Goal: Information Seeking & Learning: Compare options

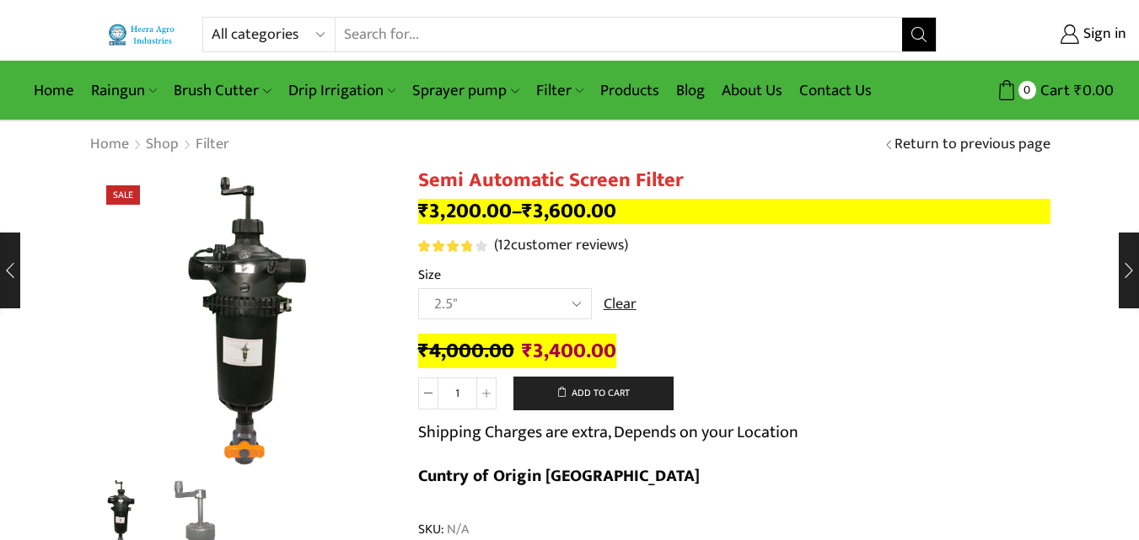
select select "2.5""
click at [629, 91] on link "Products" at bounding box center [630, 91] width 76 height 40
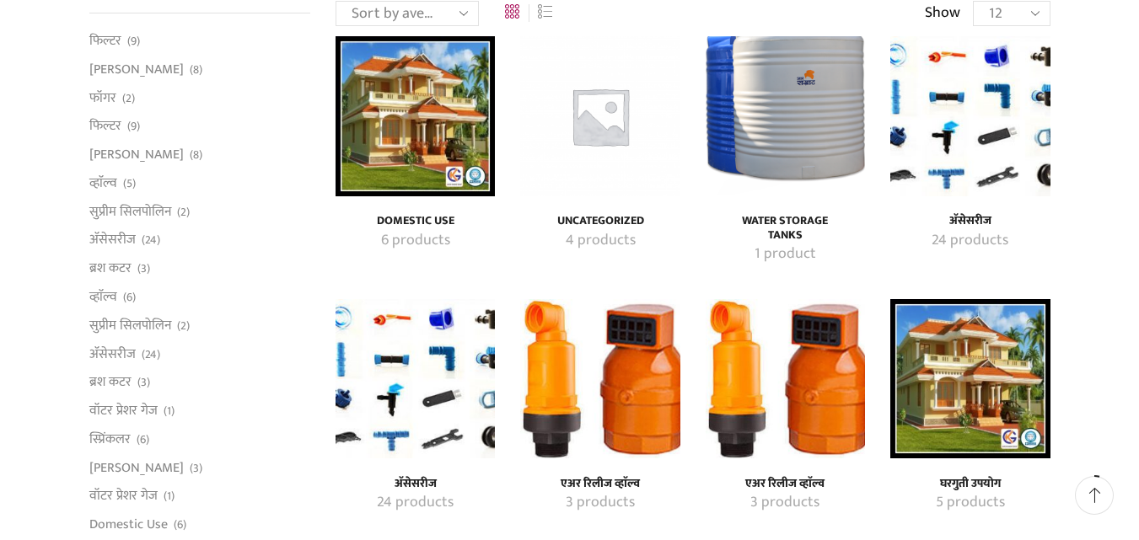
scroll to position [253, 0]
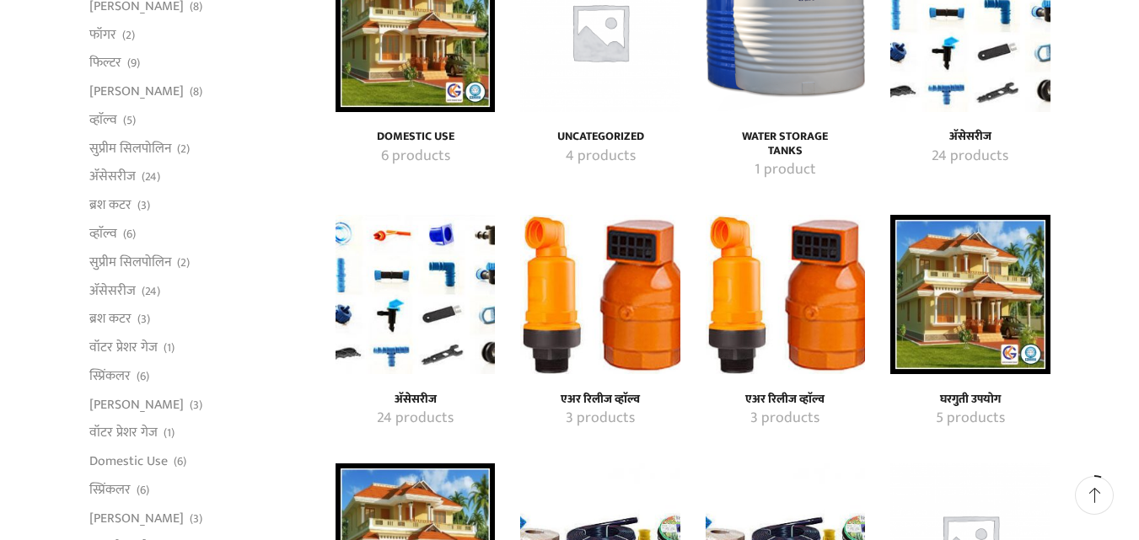
click at [644, 331] on img "Visit product category एअर रिलीज व्हाॅल्व" at bounding box center [599, 294] width 159 height 159
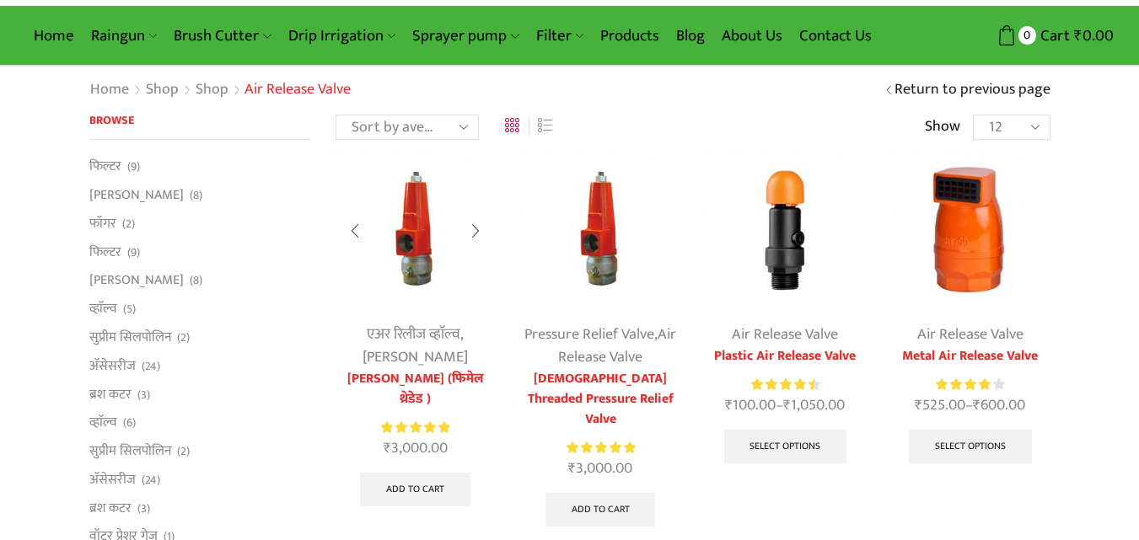
scroll to position [84, 0]
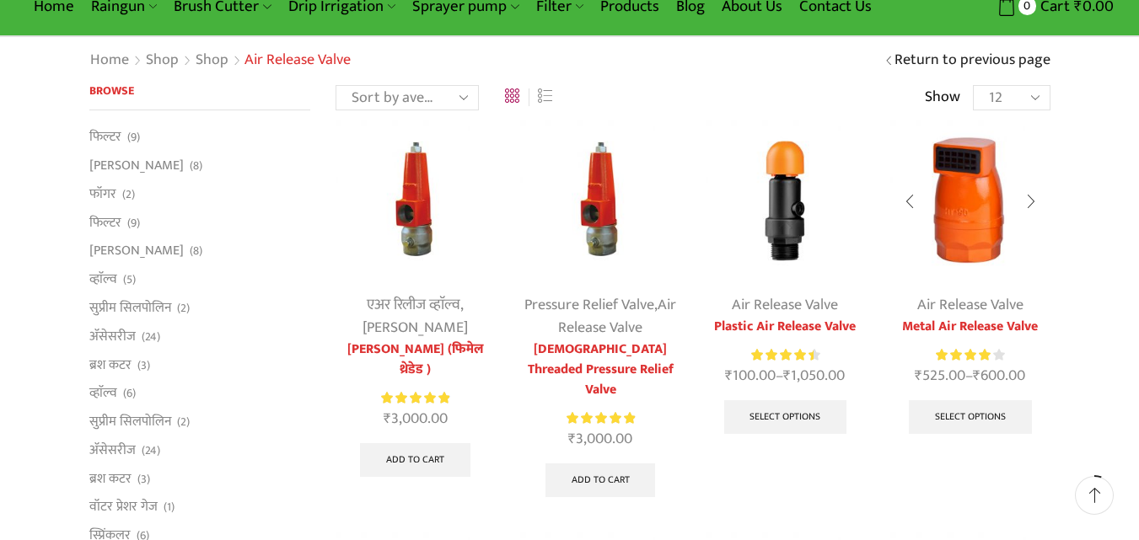
click at [964, 271] on img at bounding box center [969, 200] width 159 height 159
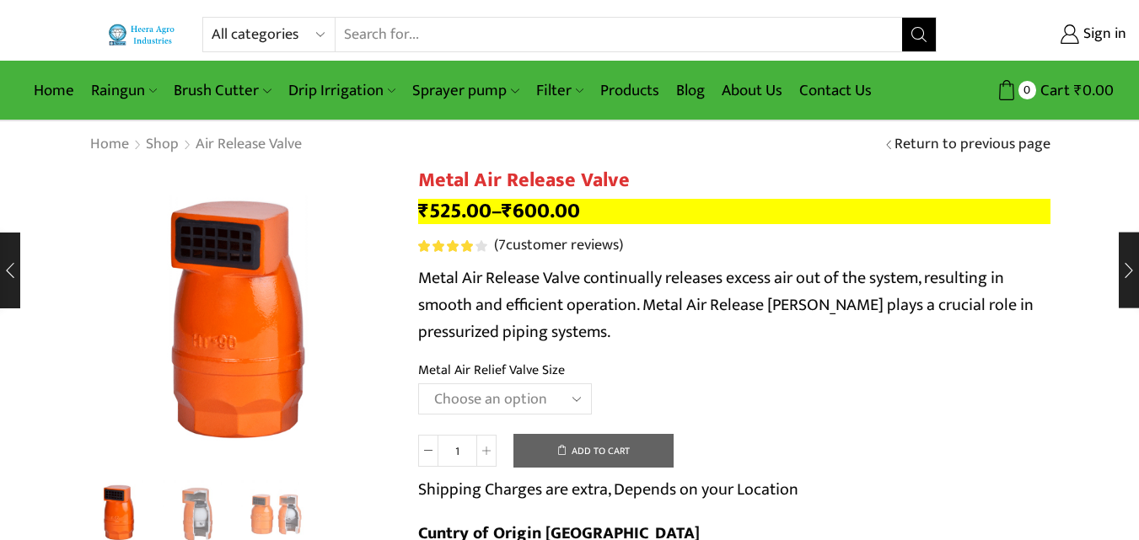
click at [477, 389] on select "Choose an option HT-88P 1" HT-89 1.5"" at bounding box center [505, 399] width 174 height 31
click at [418, 384] on select "Choose an option HT-88P 1" HT-89 1.5"" at bounding box center [505, 399] width 174 height 31
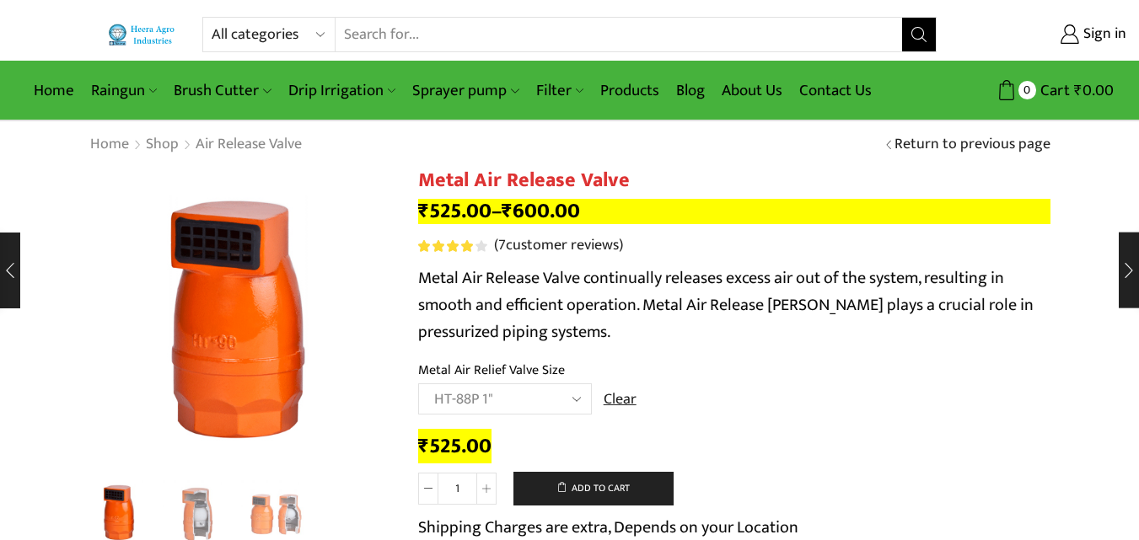
click at [508, 402] on select "Choose an option HT-88P 1" HT-89 1.5"" at bounding box center [505, 399] width 174 height 31
click at [418, 384] on select "Choose an option HT-88P 1" HT-89 1.5"" at bounding box center [505, 399] width 174 height 31
click at [506, 393] on select "Choose an option HT-88P 1" HT-89 1.5"" at bounding box center [505, 399] width 174 height 31
click at [418, 384] on select "Choose an option HT-88P 1" HT-89 1.5"" at bounding box center [505, 399] width 174 height 31
select select "ht-88p-1"
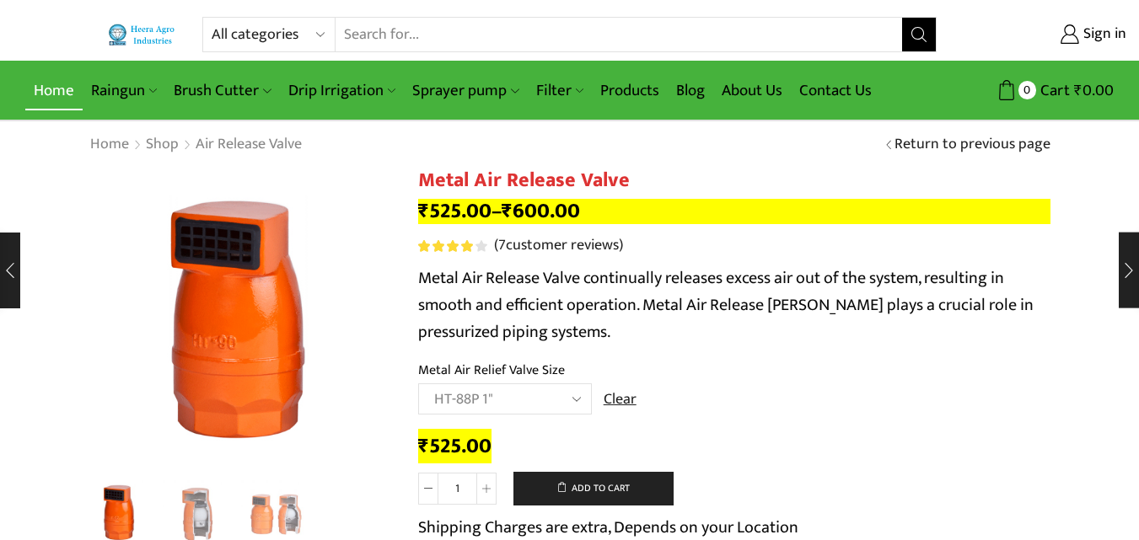
click at [56, 102] on link "Home" at bounding box center [53, 91] width 57 height 40
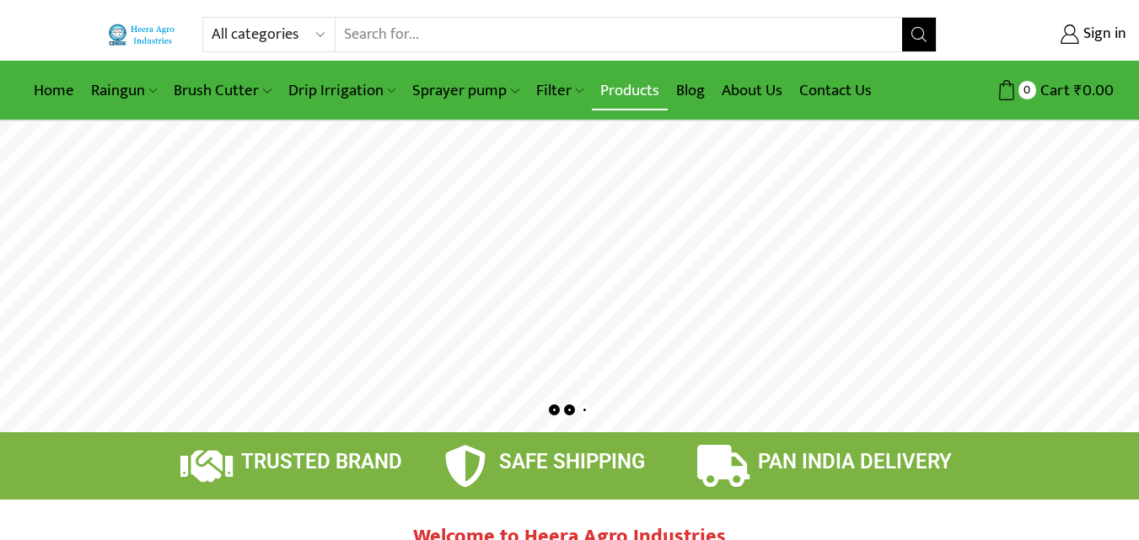
click at [604, 89] on link "Products" at bounding box center [630, 91] width 76 height 40
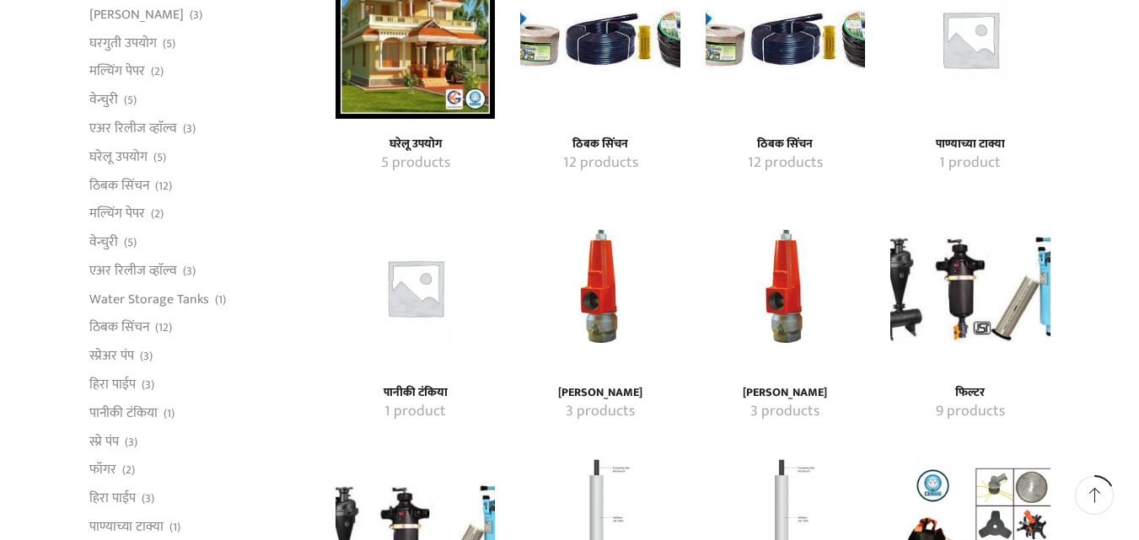
scroll to position [759, 0]
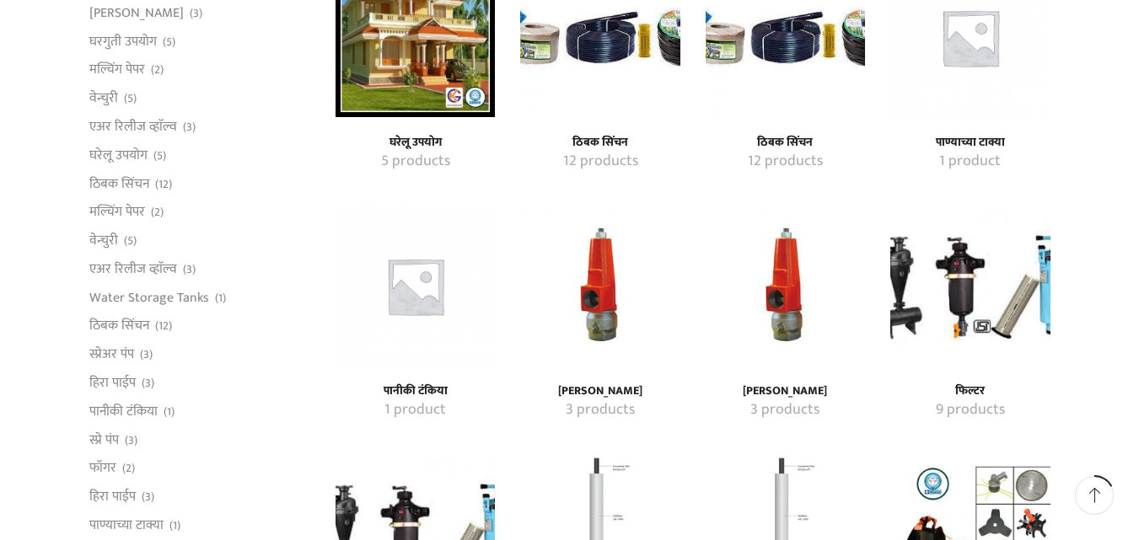
click at [588, 298] on img "Visit product category प्रेशर रिलीफ व्हाॅल्व" at bounding box center [599, 286] width 159 height 159
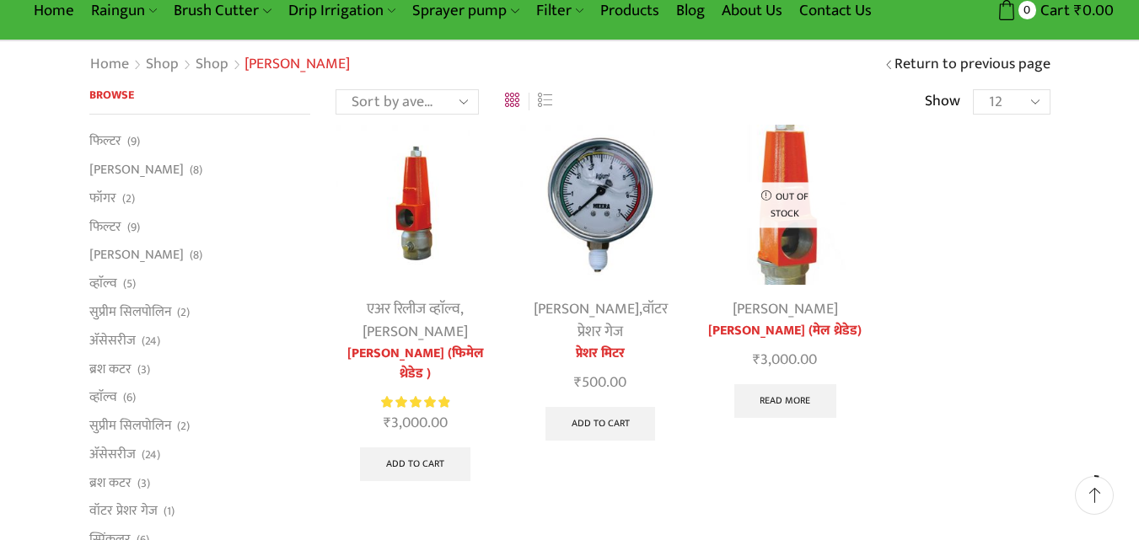
scroll to position [84, 0]
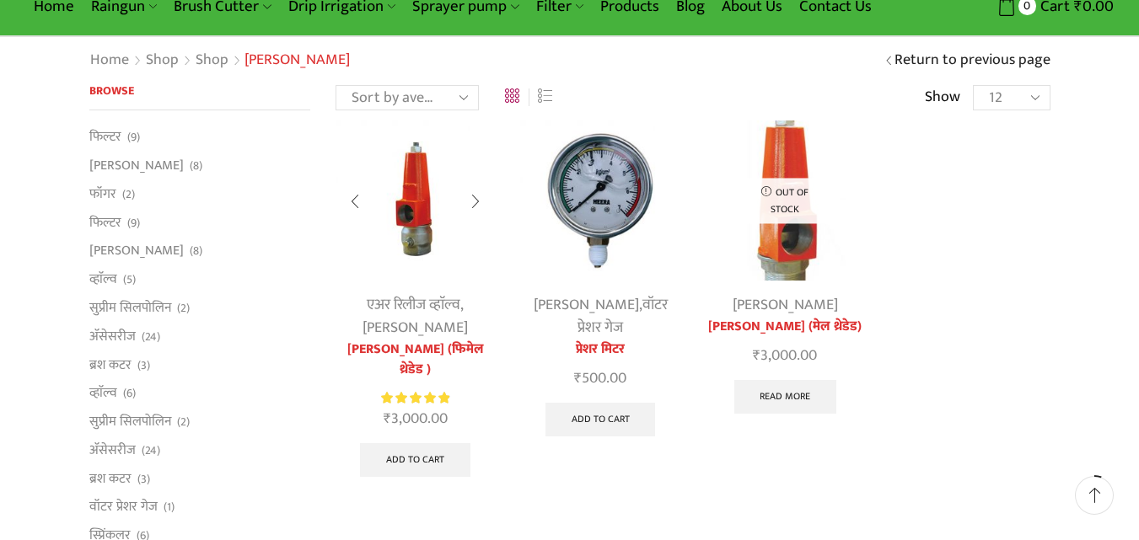
click at [419, 236] on img at bounding box center [415, 200] width 159 height 159
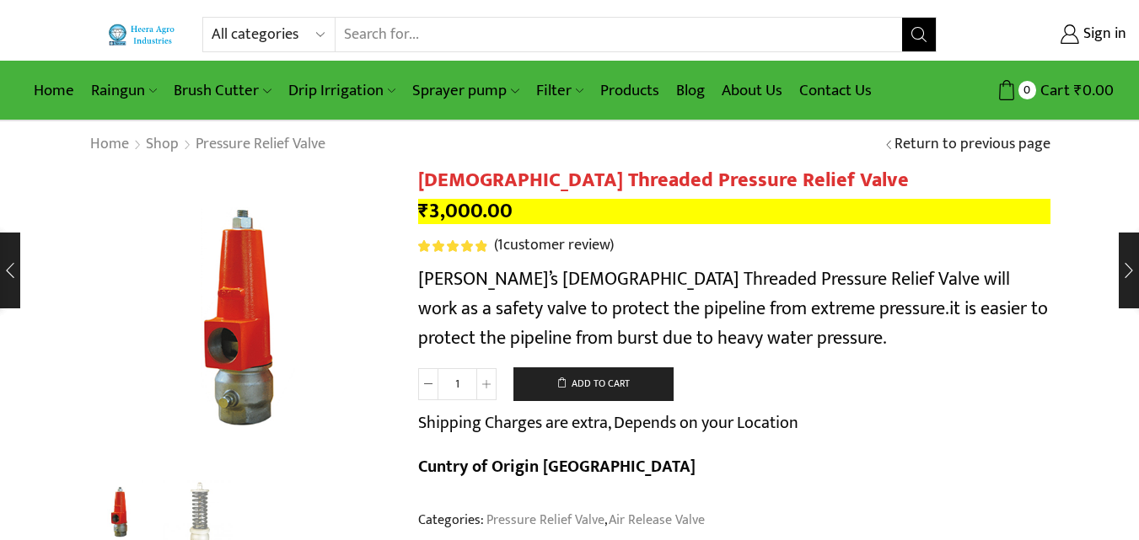
click at [452, 395] on input "1" at bounding box center [457, 384] width 38 height 32
click at [454, 379] on input "1" at bounding box center [457, 384] width 38 height 32
click at [465, 379] on input "1" at bounding box center [457, 384] width 38 height 32
click at [616, 81] on link "Products" at bounding box center [630, 91] width 76 height 40
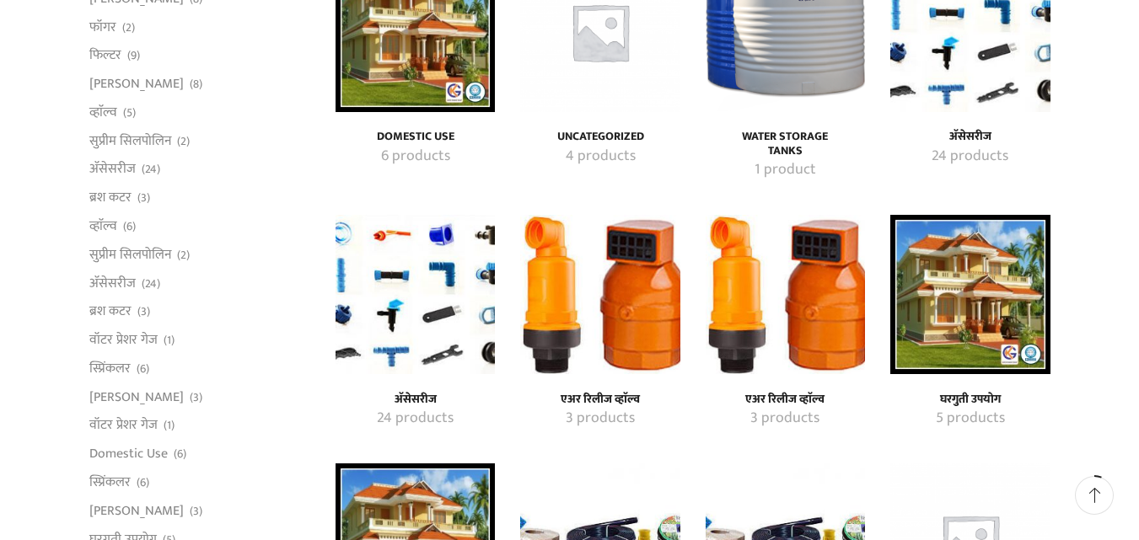
scroll to position [337, 0]
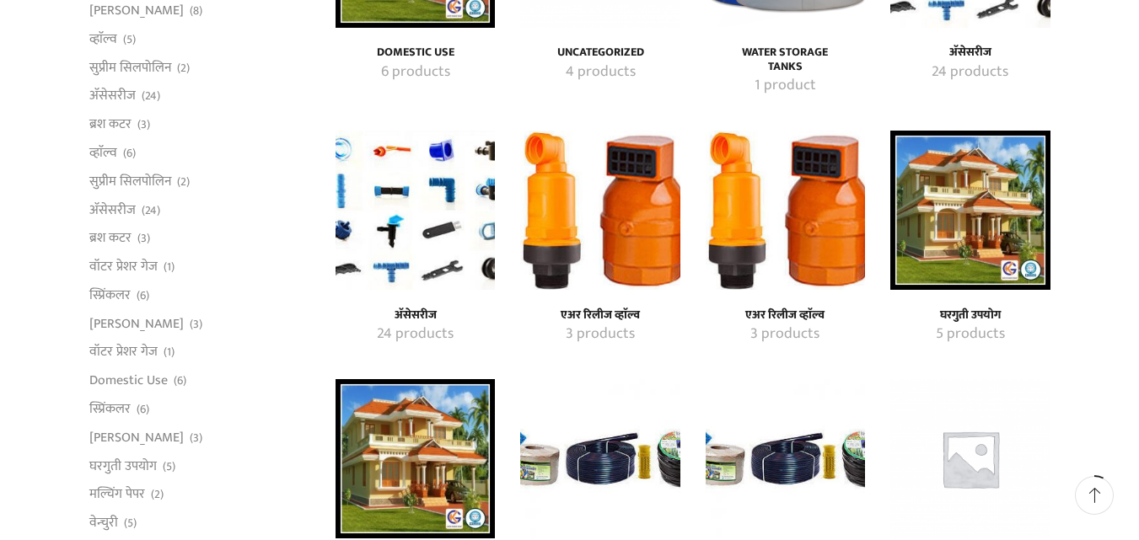
click at [616, 277] on img "Visit product category एअर रिलीज व्हाॅल्व" at bounding box center [599, 210] width 159 height 159
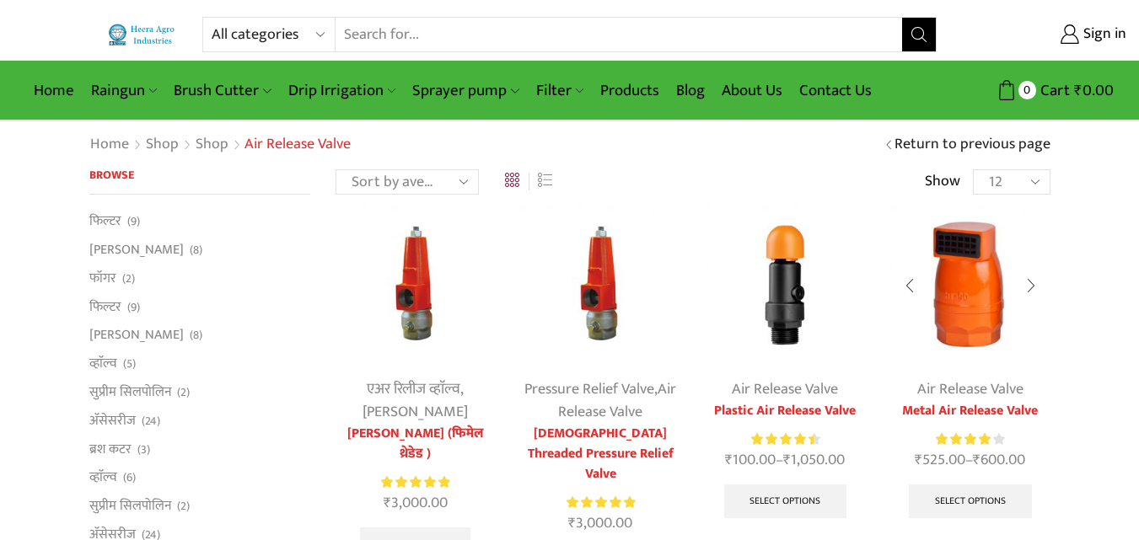
click at [961, 320] on img at bounding box center [969, 284] width 159 height 159
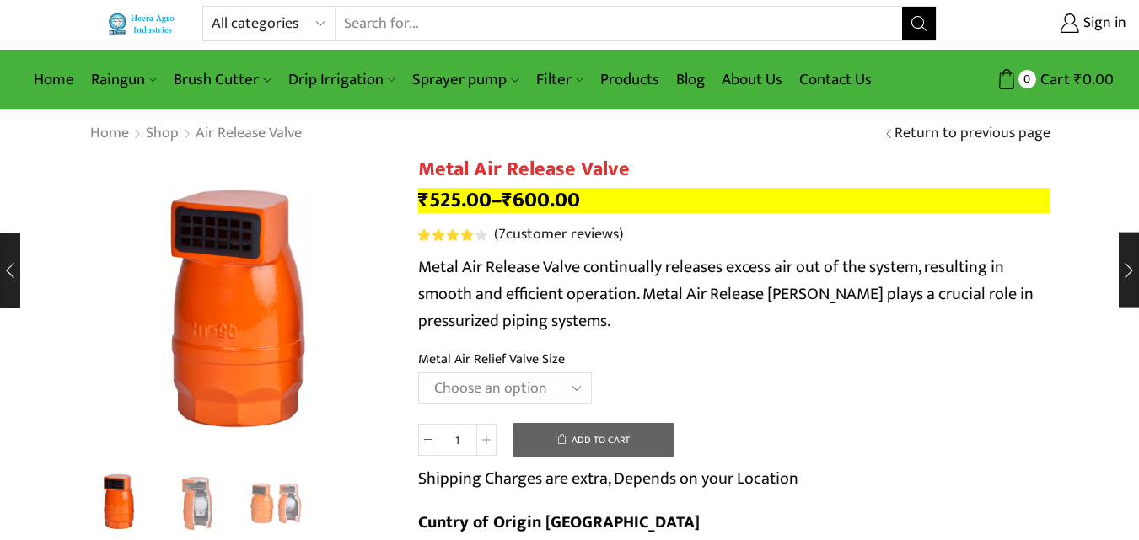
scroll to position [84, 0]
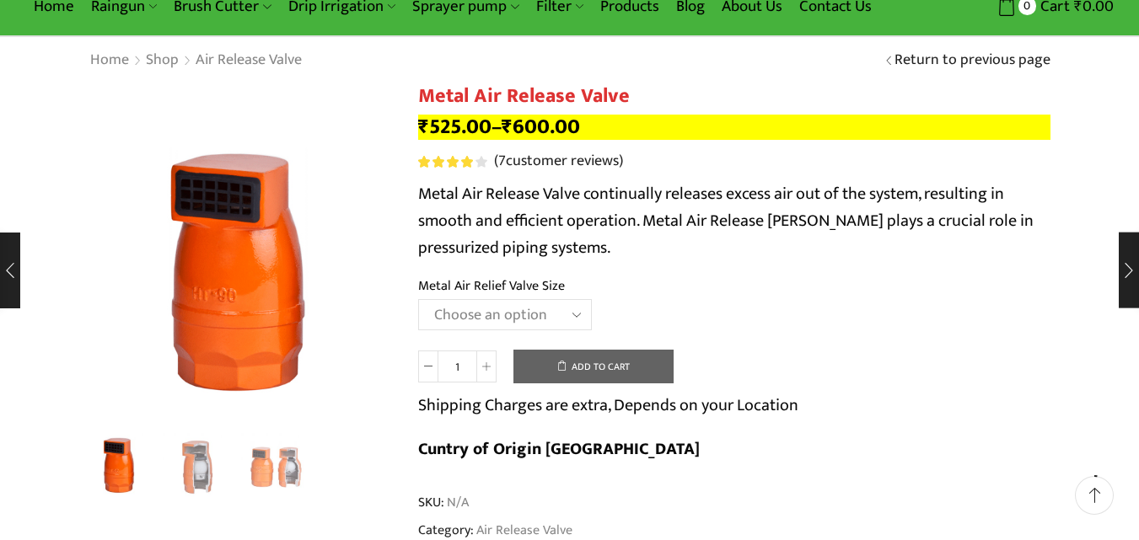
click at [510, 318] on select "Choose an option HT-88P 1" HT-89 1.5"" at bounding box center [505, 314] width 174 height 31
click at [631, 3] on link "Products" at bounding box center [630, 7] width 76 height 40
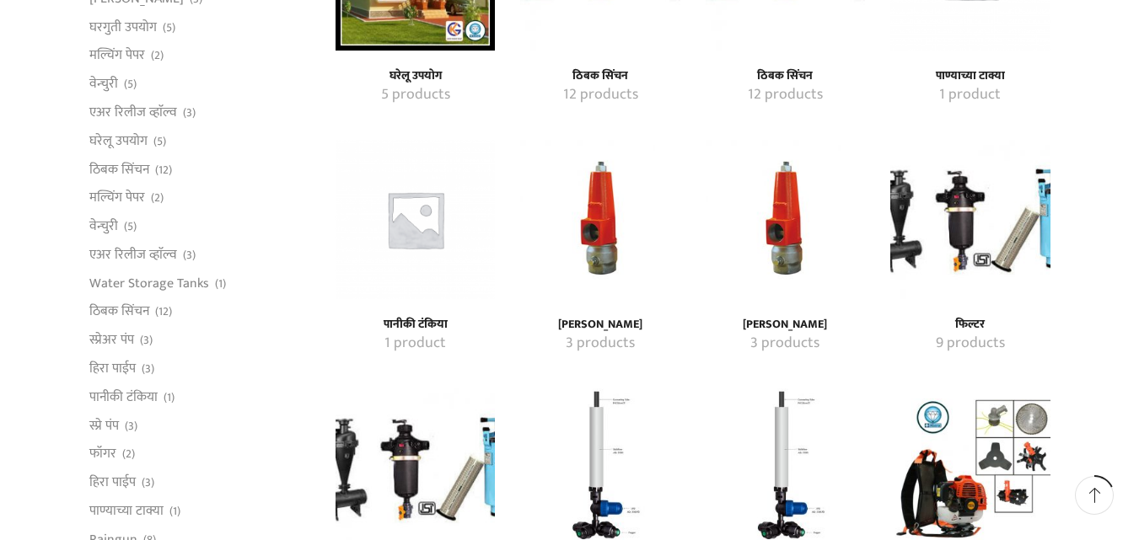
scroll to position [843, 0]
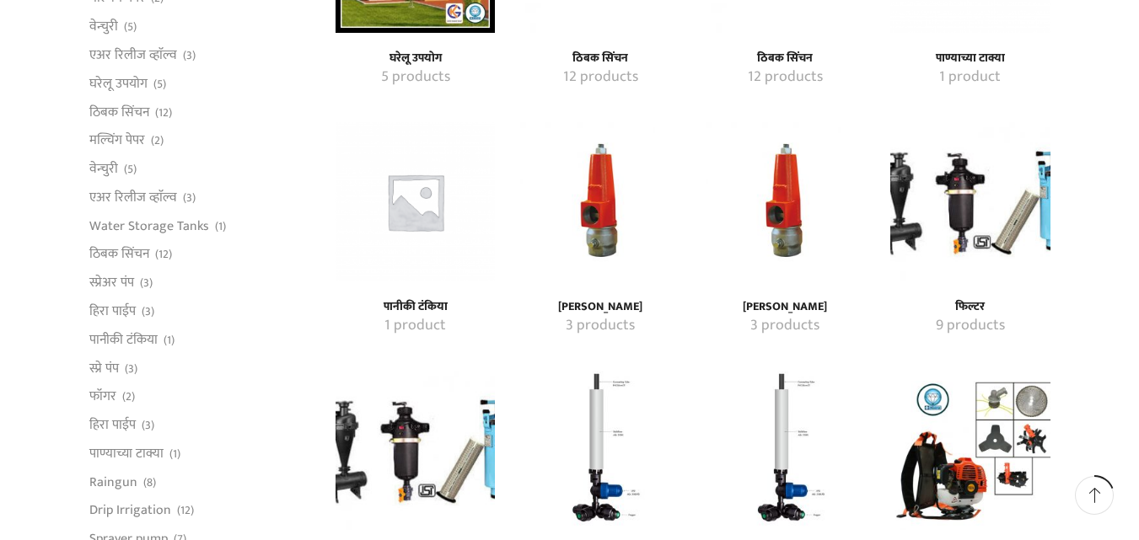
click at [600, 257] on img "Visit product category प्रेशर रिलीफ व्हाॅल्व" at bounding box center [599, 201] width 159 height 159
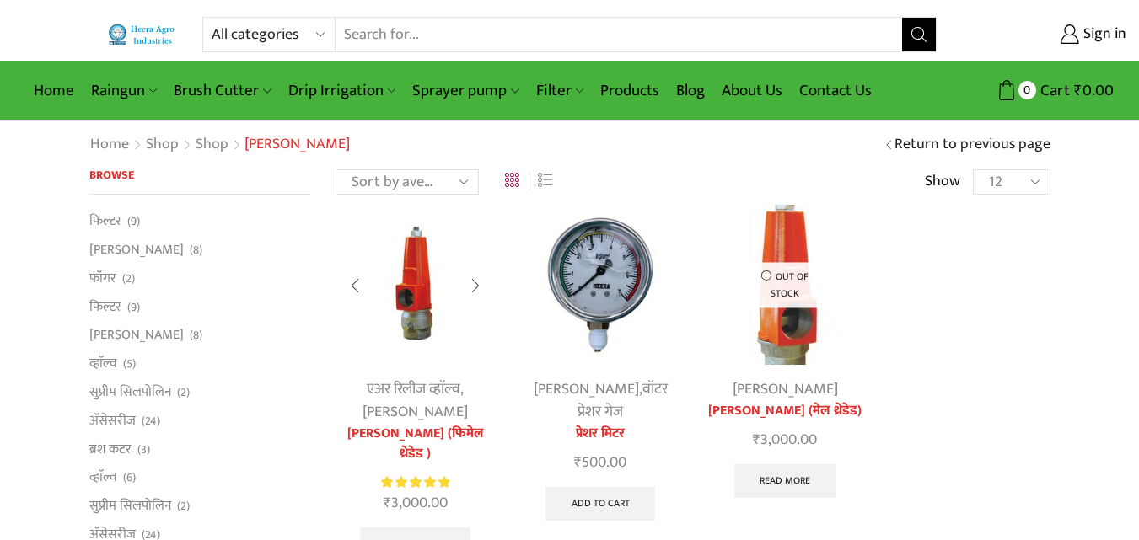
click at [423, 328] on img at bounding box center [415, 284] width 159 height 159
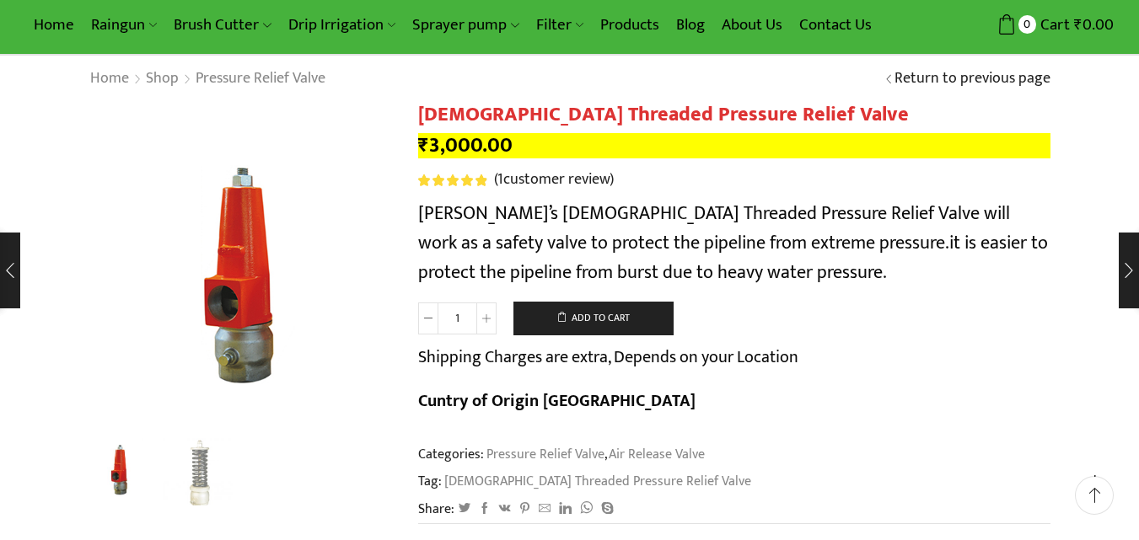
scroll to position [84, 0]
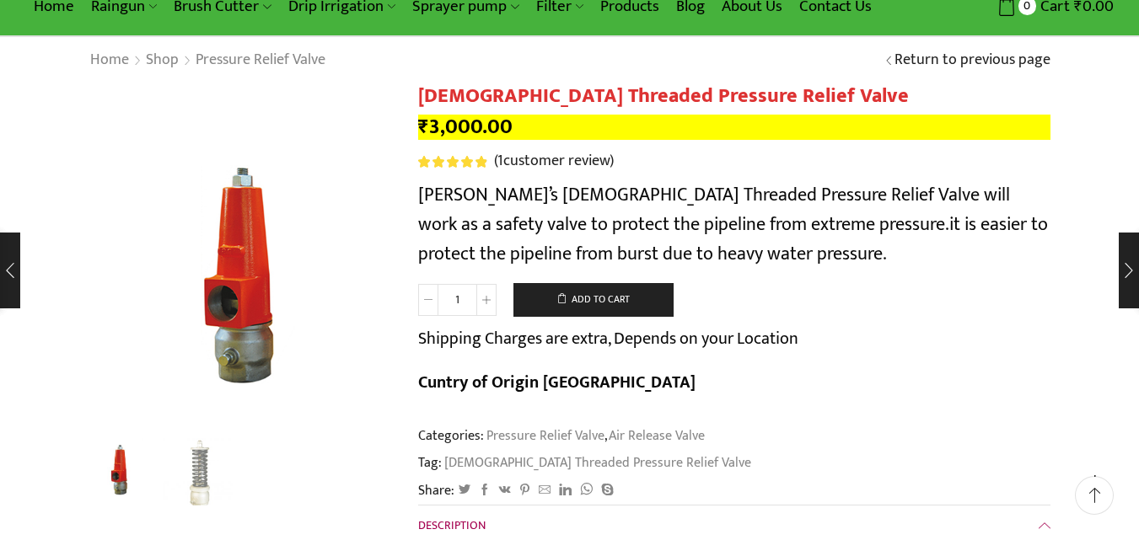
click at [421, 300] on span at bounding box center [428, 300] width 20 height 32
click at [487, 300] on icon at bounding box center [486, 300] width 8 height 8
click at [492, 295] on span at bounding box center [486, 300] width 20 height 32
click at [420, 295] on span at bounding box center [428, 300] width 20 height 32
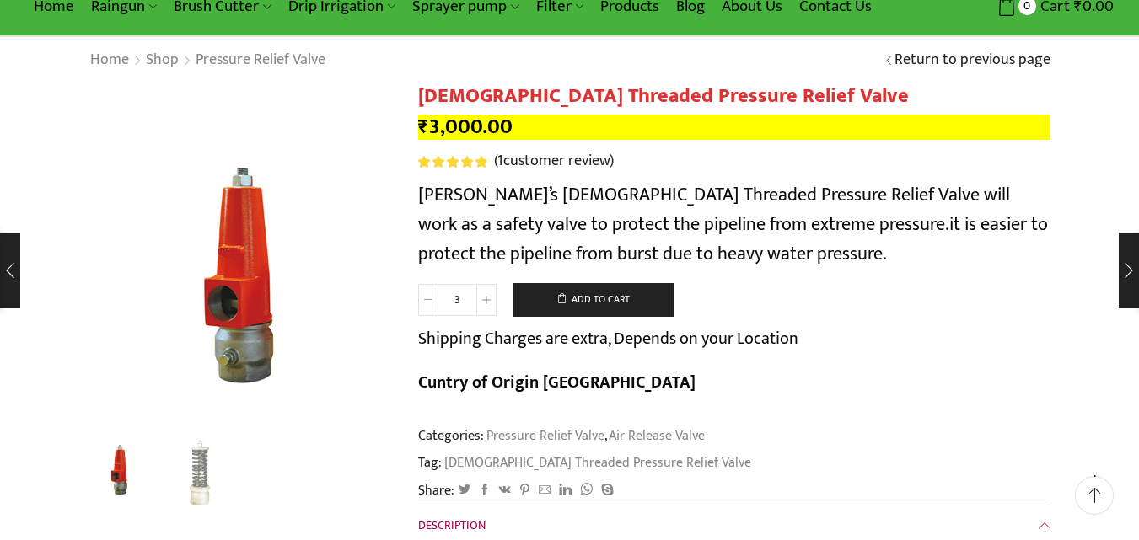
click at [420, 295] on span at bounding box center [428, 300] width 20 height 32
type input "1"
click at [420, 295] on span at bounding box center [428, 300] width 20 height 32
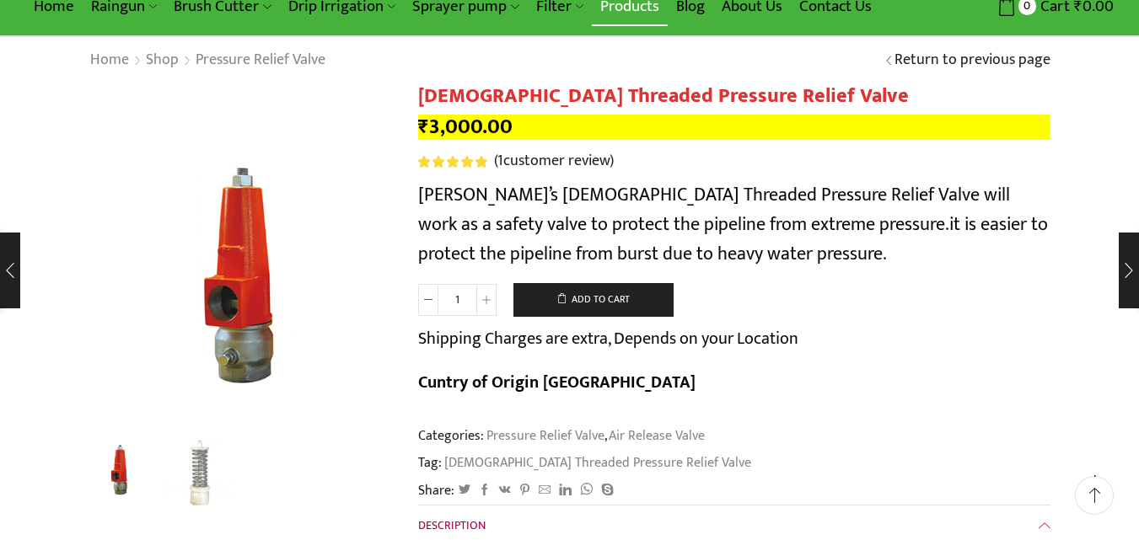
click at [628, 11] on link "Products" at bounding box center [630, 7] width 76 height 40
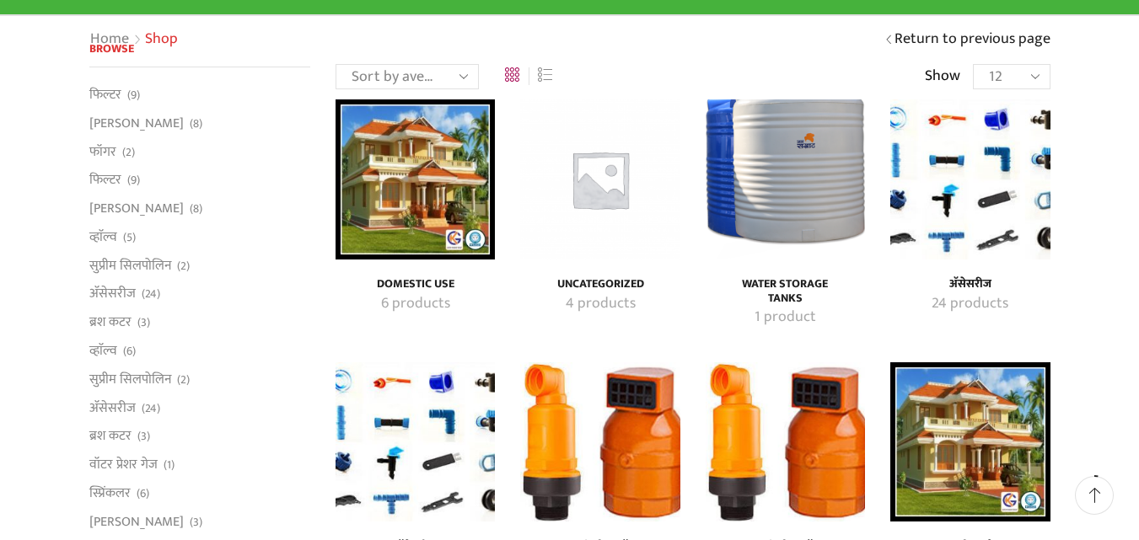
scroll to position [253, 0]
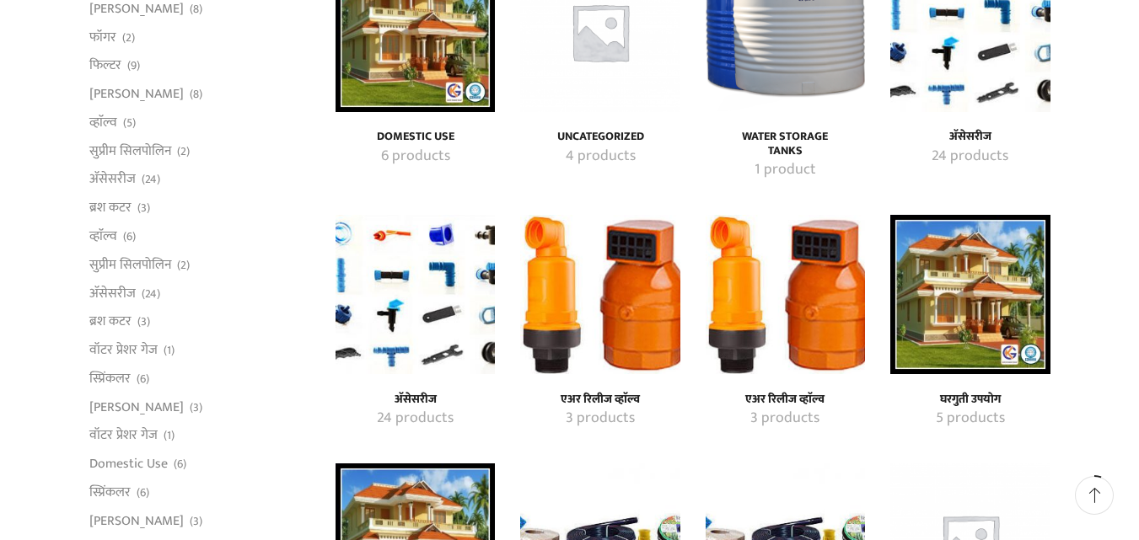
click at [618, 302] on img "Visit product category एअर रिलीज व्हाॅल्व" at bounding box center [599, 294] width 159 height 159
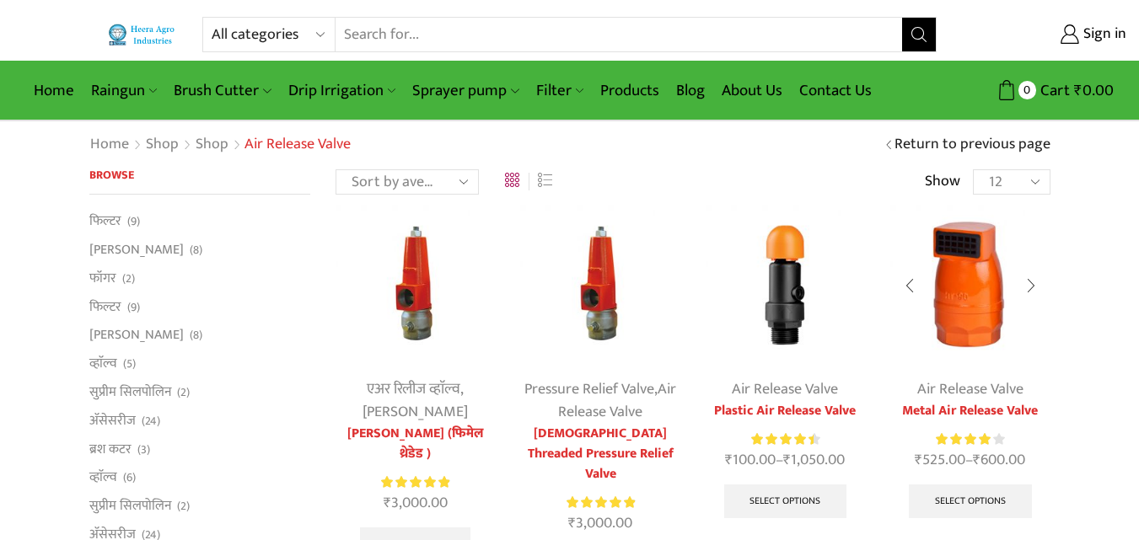
click at [919, 271] on div at bounding box center [909, 286] width 39 height 45
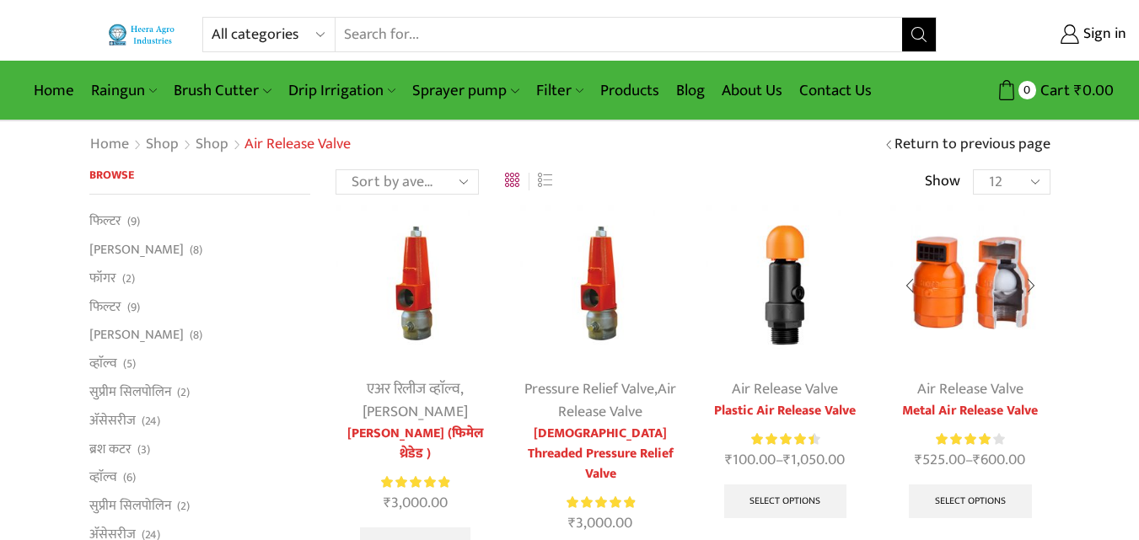
click at [930, 271] on img at bounding box center [969, 284] width 159 height 159
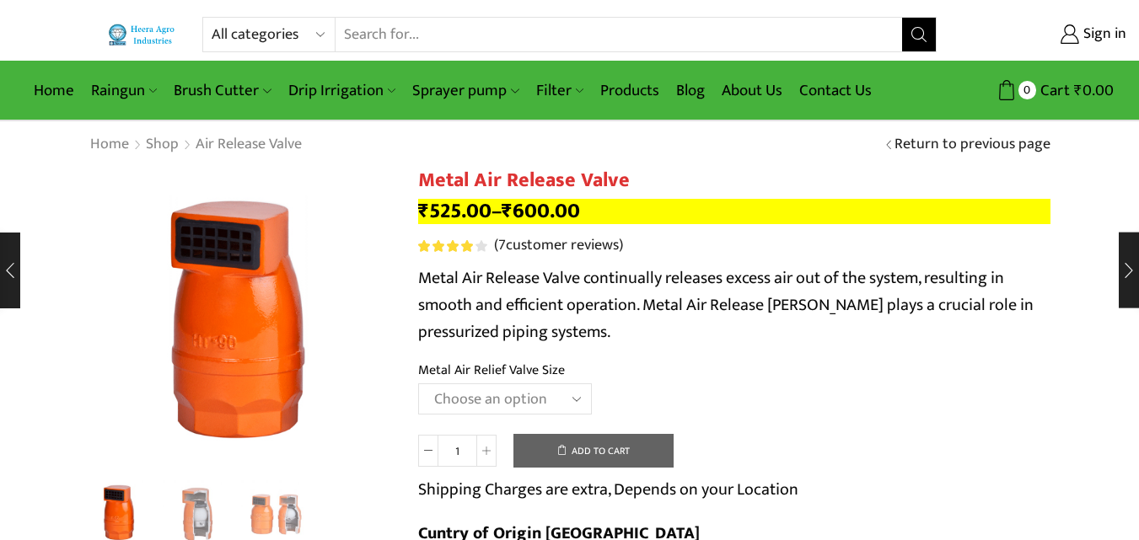
click at [486, 401] on select "Choose an option HT-88P 1" HT-89 1.5"" at bounding box center [505, 399] width 174 height 31
click at [418, 384] on select "Choose an option HT-88P 1" HT-89 1.5"" at bounding box center [505, 399] width 174 height 31
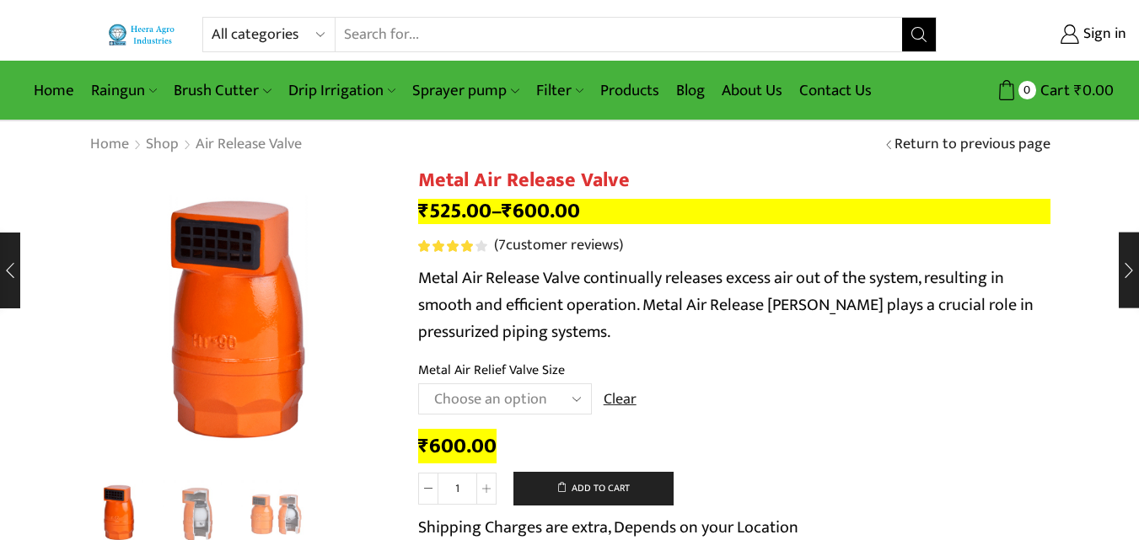
click at [472, 392] on select "Choose an option HT-88P 1" HT-89 1.5"" at bounding box center [505, 399] width 174 height 31
click at [418, 384] on select "Choose an option HT-88P 1" HT-89 1.5"" at bounding box center [505, 399] width 174 height 31
click at [452, 389] on select "Choose an option HT-88P 1" HT-89 1.5"" at bounding box center [505, 399] width 174 height 31
select select "ht-89-1-5"
click at [418, 384] on select "Choose an option HT-88P 1" HT-89 1.5"" at bounding box center [505, 399] width 174 height 31
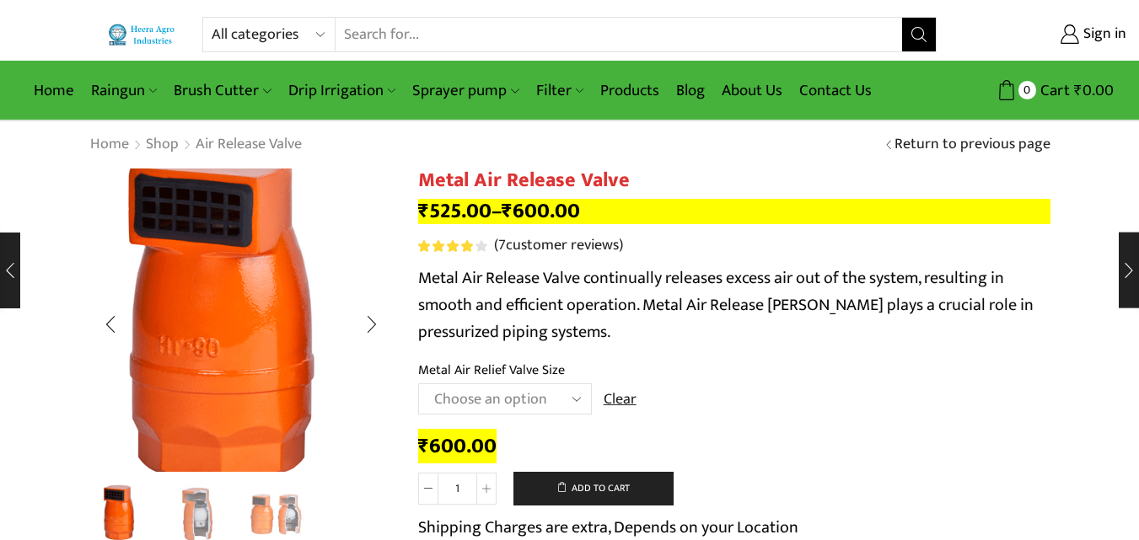
click at [279, 330] on img "1 / 3" at bounding box center [226, 317] width 422 height 422
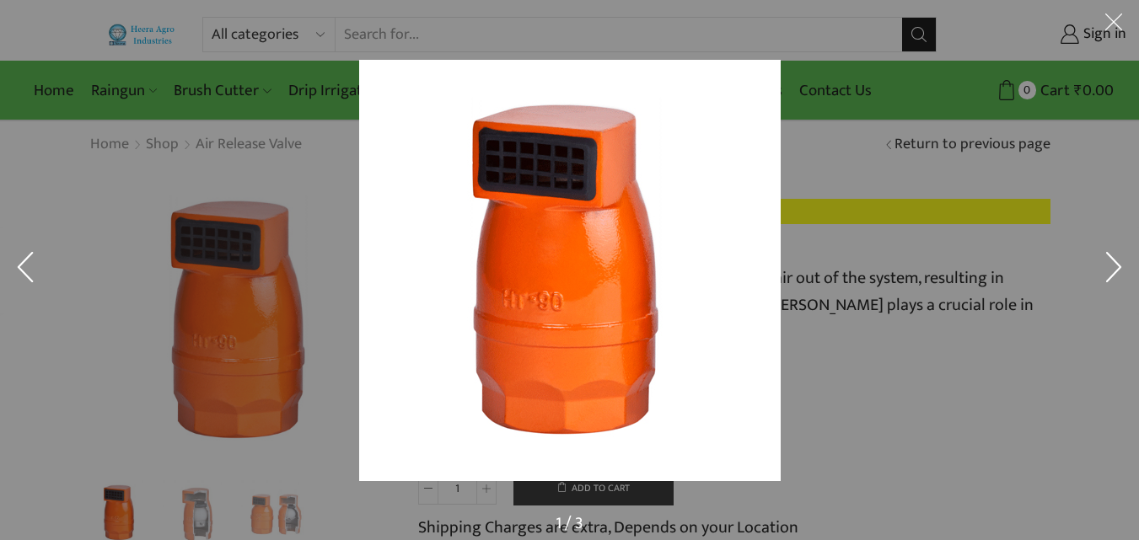
click at [872, 226] on div at bounding box center [874, 304] width 1030 height 489
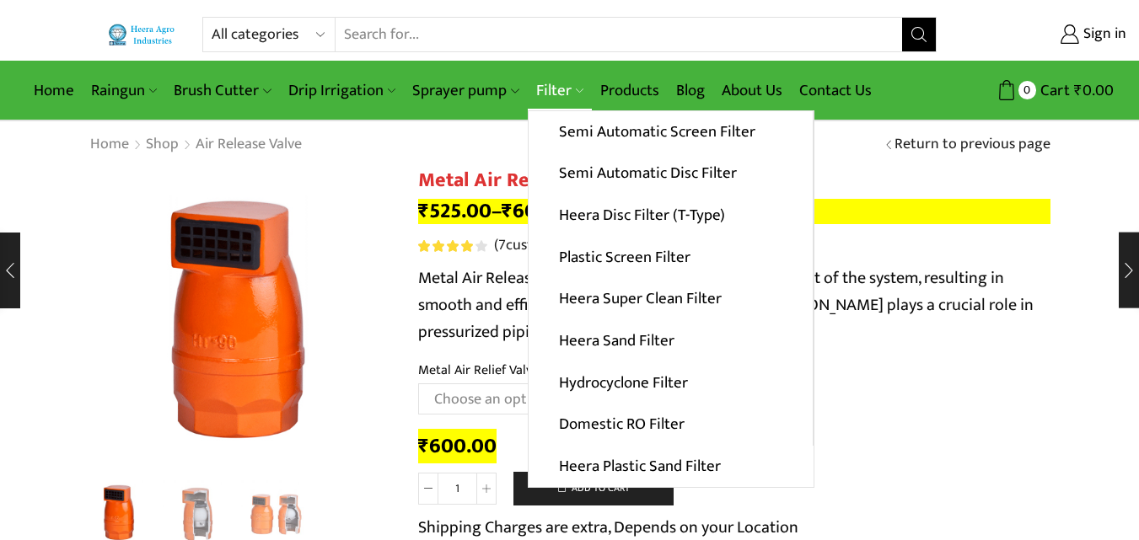
click at [542, 84] on link "Filter" at bounding box center [560, 91] width 64 height 40
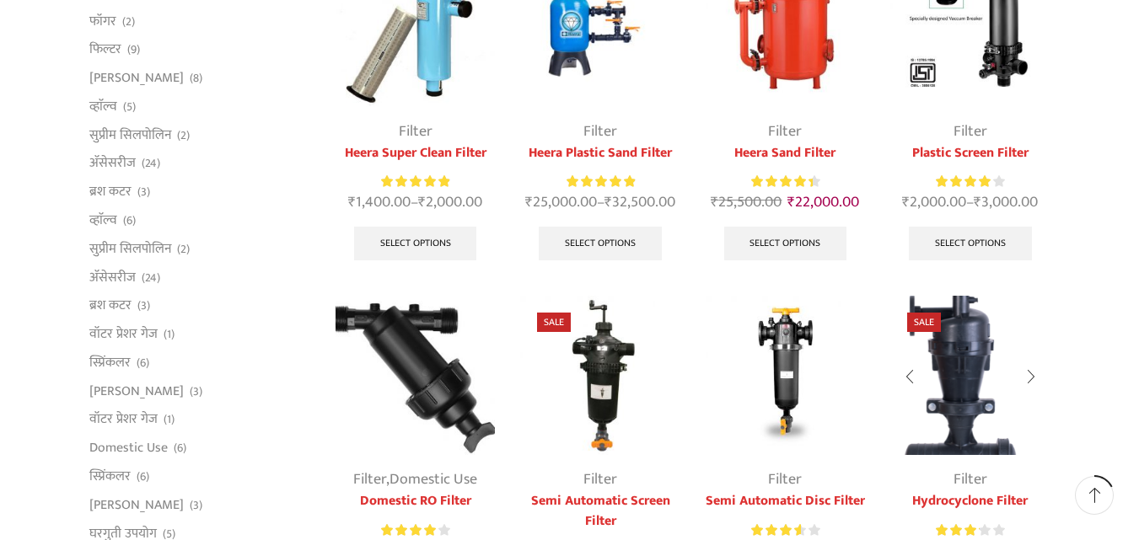
scroll to position [337, 0]
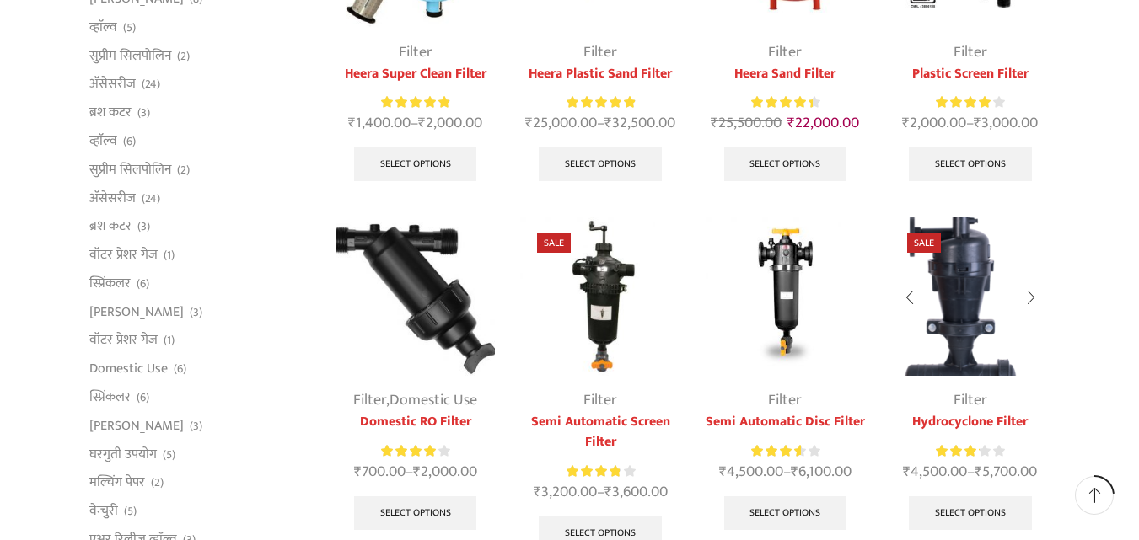
click at [959, 298] on img at bounding box center [969, 296] width 159 height 159
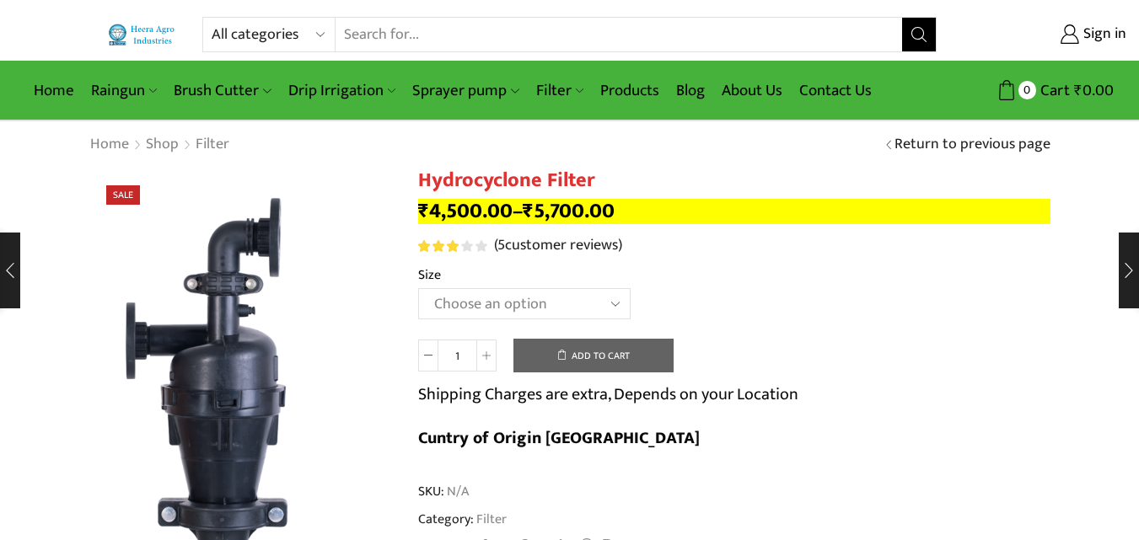
click at [461, 299] on select "Choose an option 2" Hydrocyclone Filter 2.5" Hydrocyclone Filter 3" Hydrocyclon…" at bounding box center [524, 303] width 212 height 31
click at [762, 287] on th "Size" at bounding box center [734, 277] width 632 height 24
click at [494, 299] on select "Choose an option 2" Hydrocyclone Filter 2.5" Hydrocyclone Filter 3" Hydrocyclon…" at bounding box center [524, 303] width 212 height 31
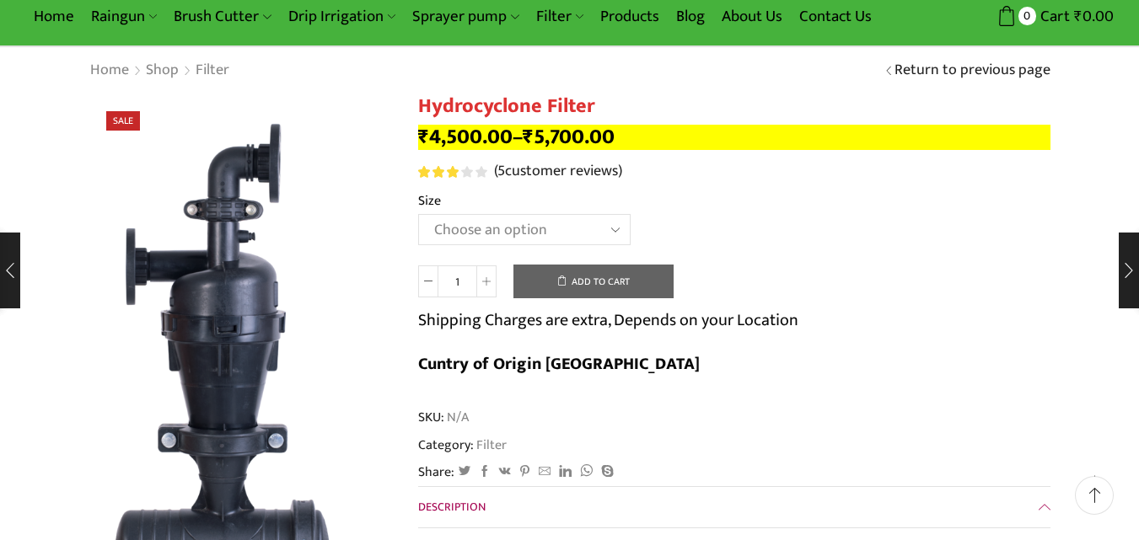
scroll to position [84, 0]
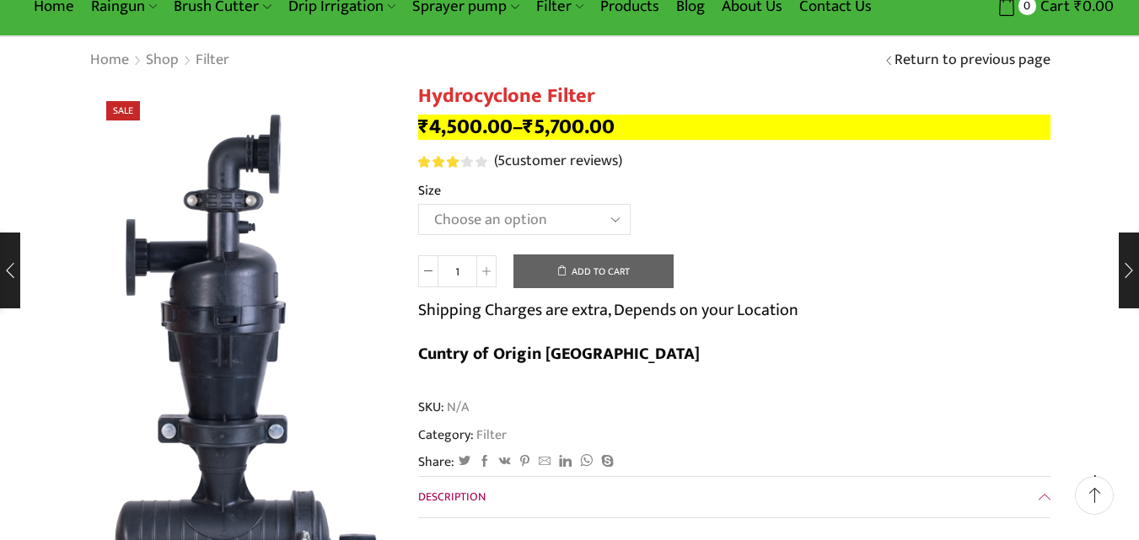
click at [493, 212] on select "Choose an option 2" Hydrocyclone Filter 2.5" Hydrocyclone Filter 3" Hydrocyclon…" at bounding box center [524, 219] width 212 height 31
click at [711, 224] on td "Choose an option 2" Hydrocyclone Filter 2.5" Hydrocyclone Filter 3" Hydrocyclon…" at bounding box center [734, 227] width 632 height 46
click at [499, 212] on select "Choose an option 2" Hydrocyclone Filter 2.5" Hydrocyclone Filter 3" Hydrocyclon…" at bounding box center [524, 219] width 212 height 31
click at [418, 204] on select "Choose an option 2" Hydrocyclone Filter 2.5" Hydrocyclone Filter 3" Hydrocyclon…" at bounding box center [524, 219] width 212 height 31
select select "2" Hydrocyclone Filter"
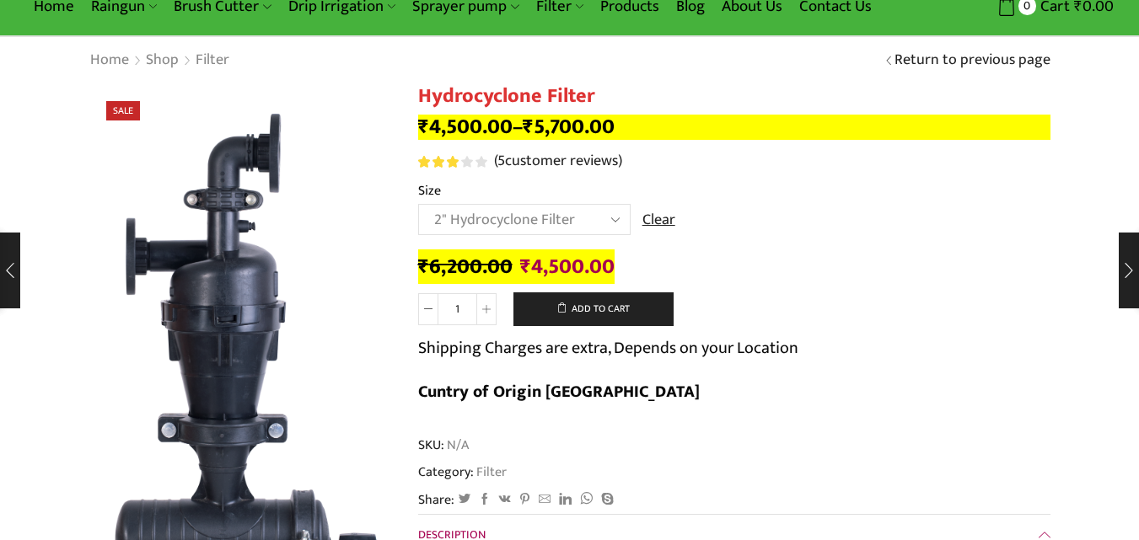
scroll to position [0, 0]
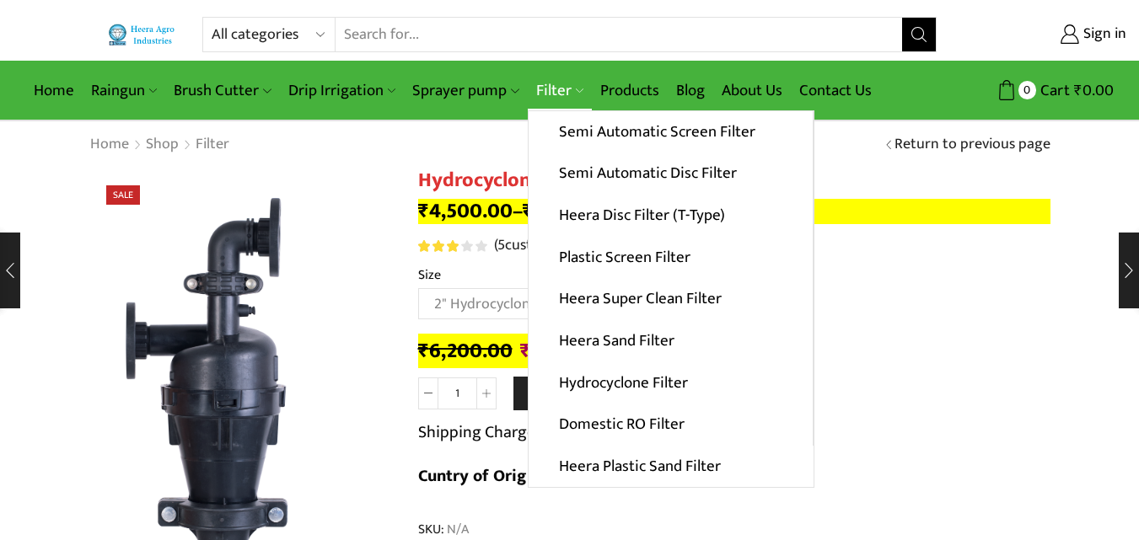
click at [554, 78] on link "Filter" at bounding box center [560, 91] width 64 height 40
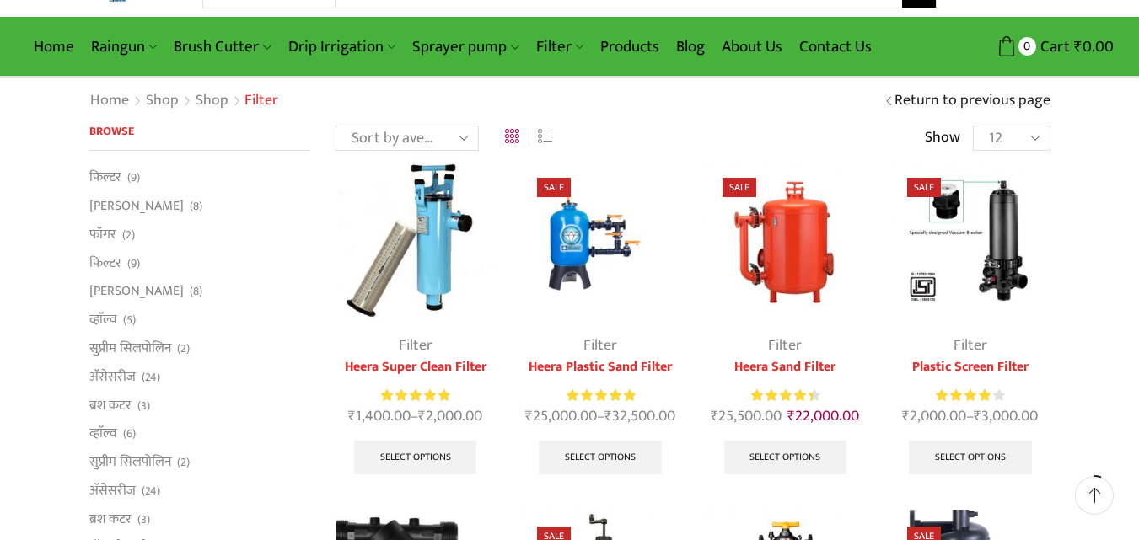
scroll to position [84, 0]
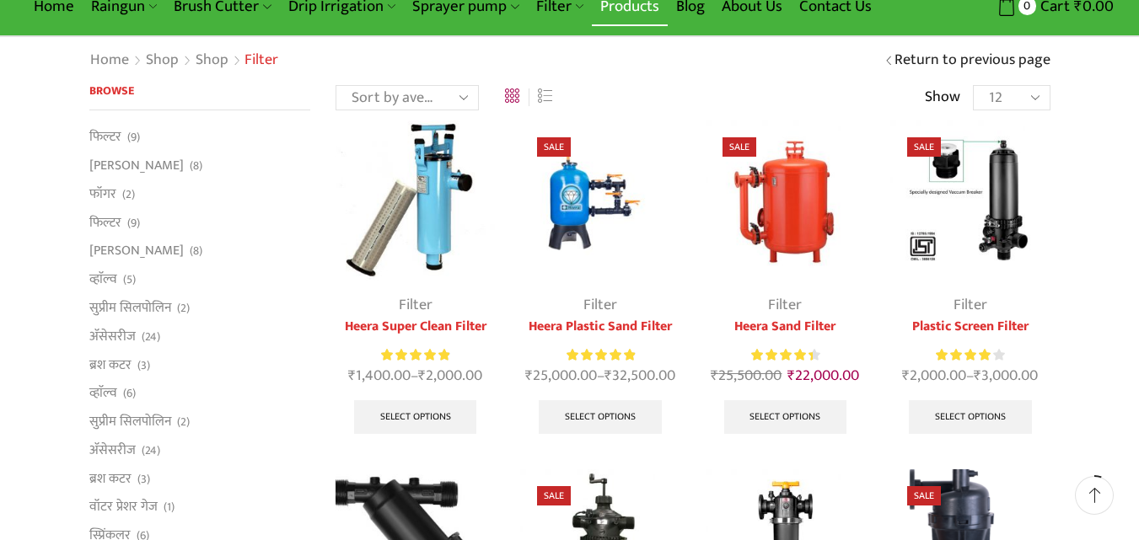
click at [624, 18] on link "Products" at bounding box center [630, 7] width 76 height 40
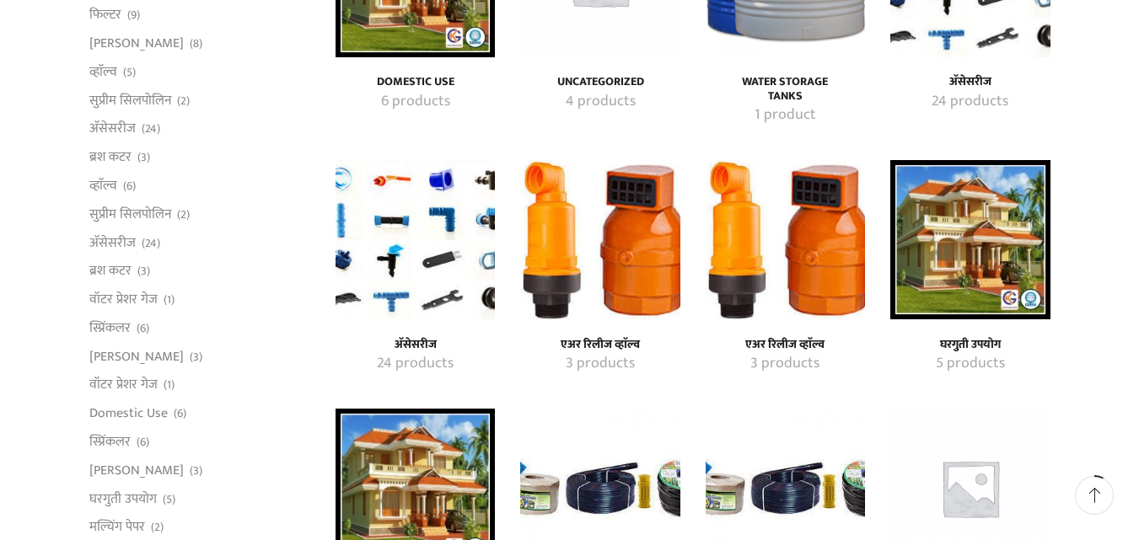
scroll to position [337, 0]
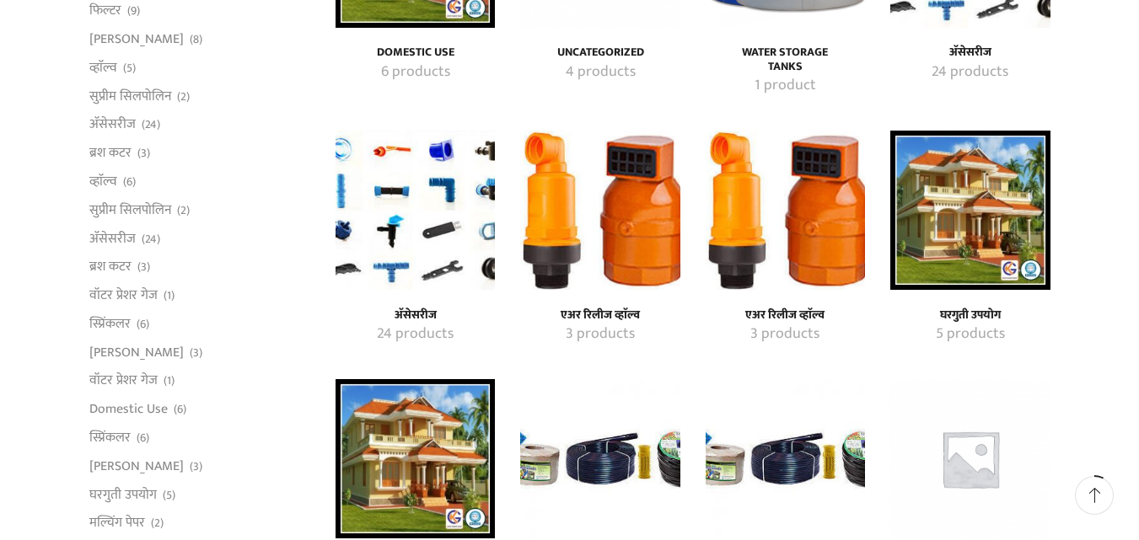
click at [666, 198] on img "Visit product category एअर रिलीज व्हाॅल्व" at bounding box center [599, 210] width 159 height 159
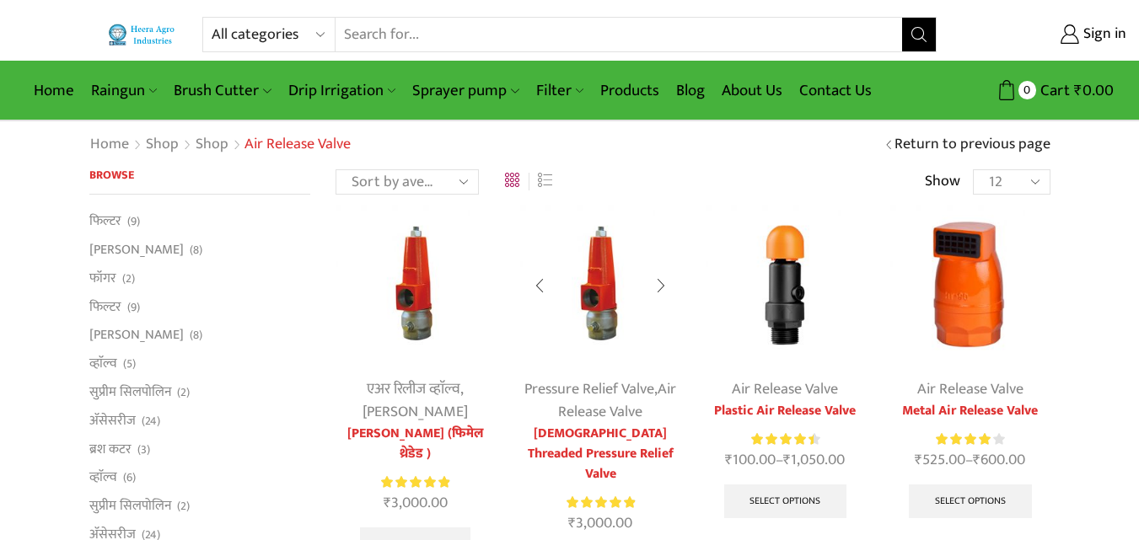
click at [568, 308] on img at bounding box center [599, 284] width 159 height 159
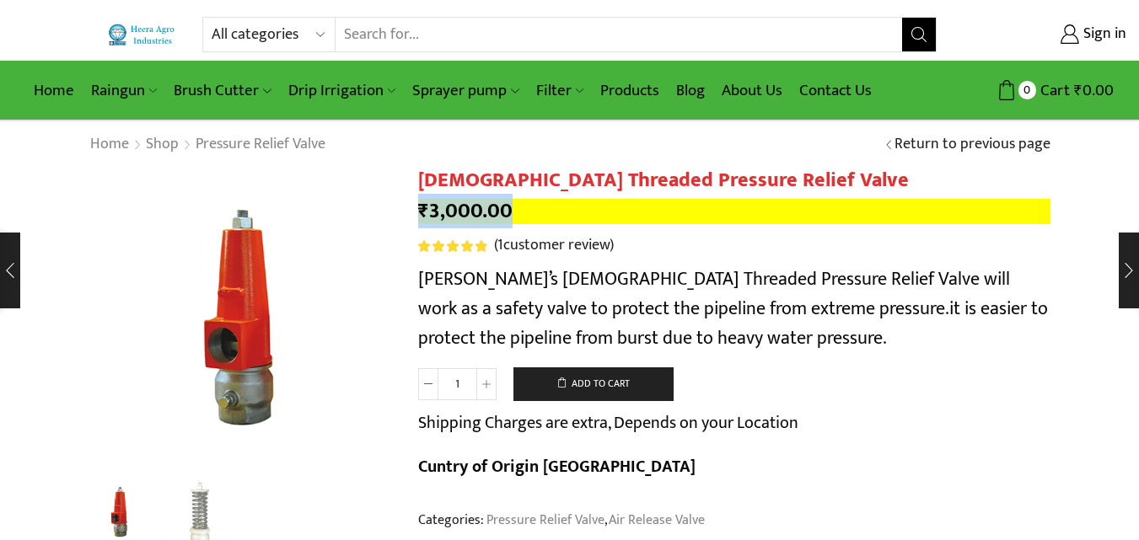
drag, startPoint x: 418, startPoint y: 208, endPoint x: 530, endPoint y: 208, distance: 112.1
click at [530, 208] on p "₹ 3,000.00" at bounding box center [734, 211] width 632 height 25
copy bdi "₹ 3,000.00"
click at [616, 91] on link "Products" at bounding box center [630, 91] width 76 height 40
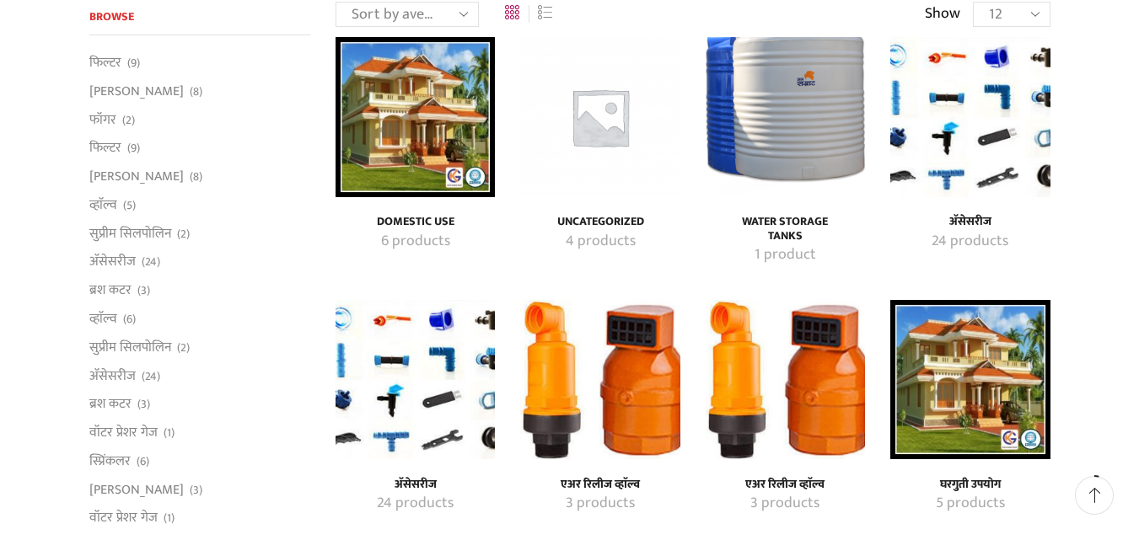
scroll to position [169, 0]
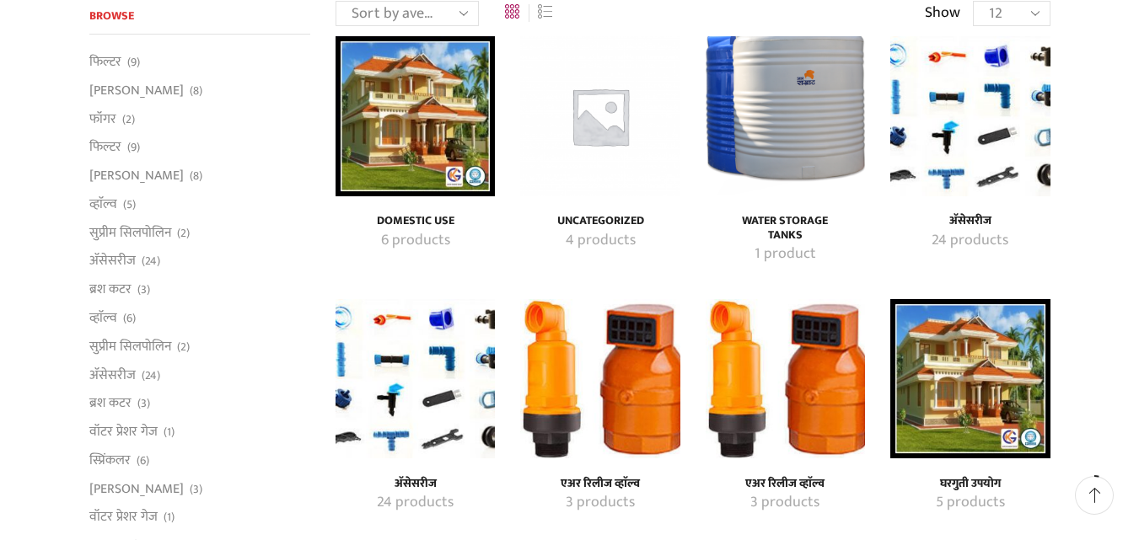
click at [804, 357] on img "Visit product category एअर रिलीज व्हाॅल्व" at bounding box center [785, 378] width 159 height 159
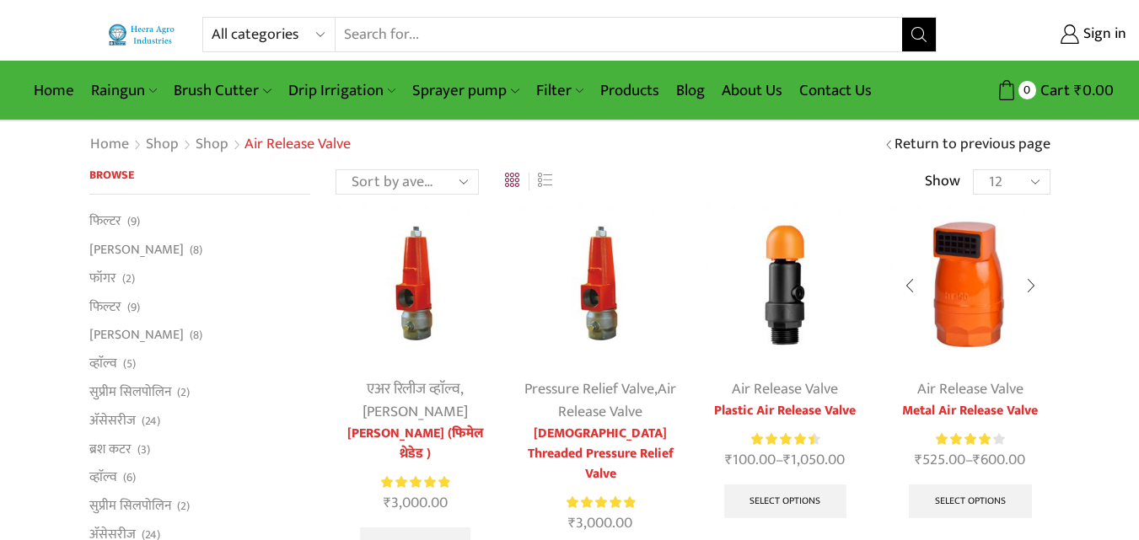
click at [996, 325] on img at bounding box center [969, 284] width 159 height 159
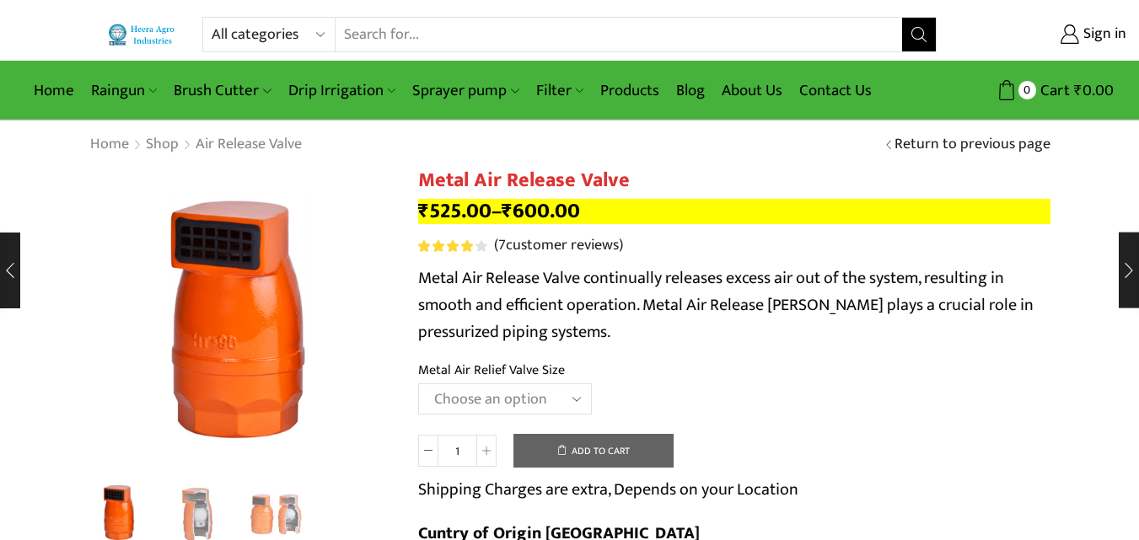
click at [484, 400] on select "Choose an option HT-88P 1" HT-89 1.5"" at bounding box center [505, 399] width 174 height 31
click at [418, 384] on select "Choose an option HT-88P 1" HT-89 1.5"" at bounding box center [505, 399] width 174 height 31
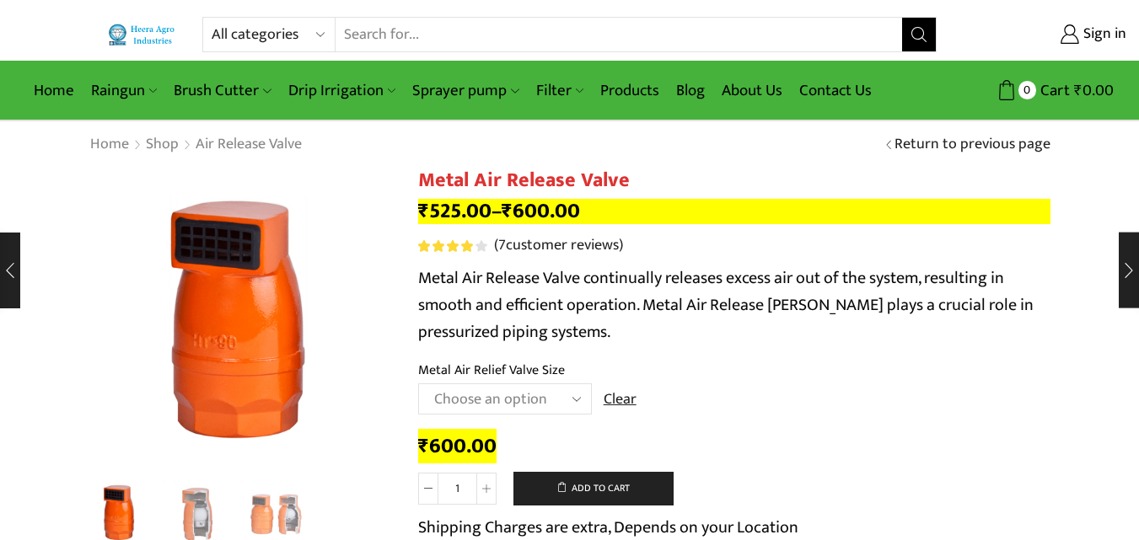
click at [494, 400] on select "Choose an option HT-88P 1" HT-89 1.5"" at bounding box center [505, 399] width 174 height 31
click at [418, 384] on select "Choose an option HT-88P 1" HT-89 1.5"" at bounding box center [505, 399] width 174 height 31
select select "ht-88p-1"
drag, startPoint x: 422, startPoint y: 443, endPoint x: 514, endPoint y: 438, distance: 92.8
click at [514, 438] on div "₹ 525.00" at bounding box center [734, 447] width 632 height 26
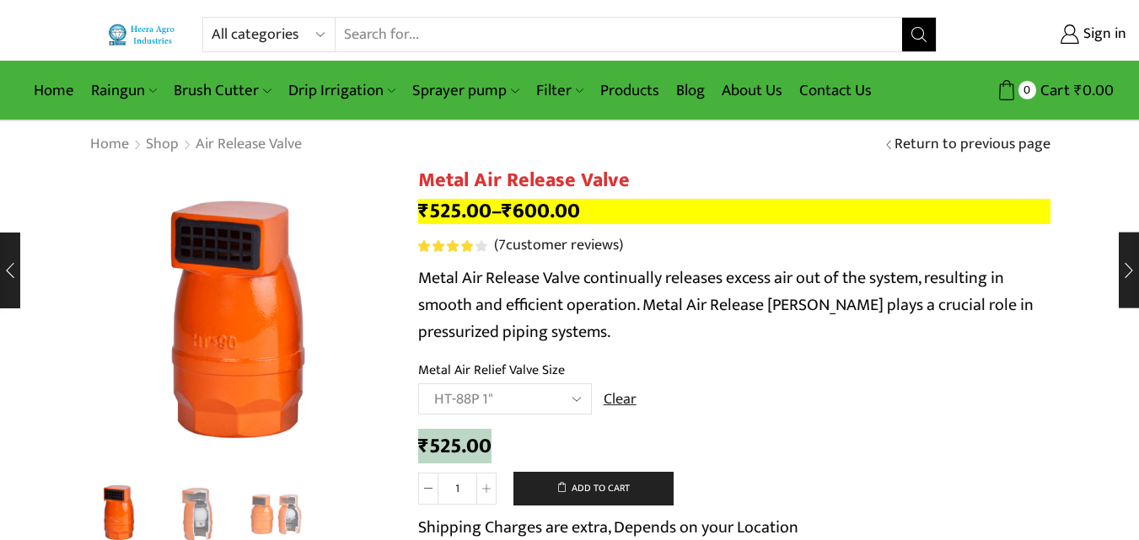
copy bdi "₹ 525.00"
